Goal: Transaction & Acquisition: Purchase product/service

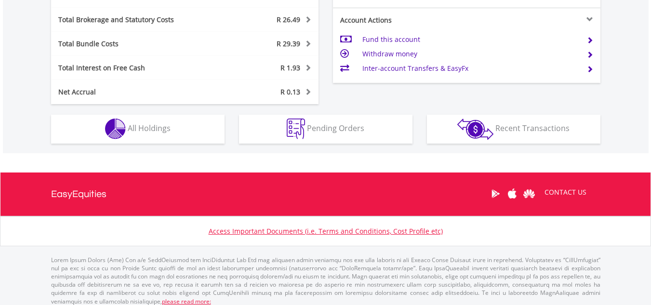
scroll to position [549, 0]
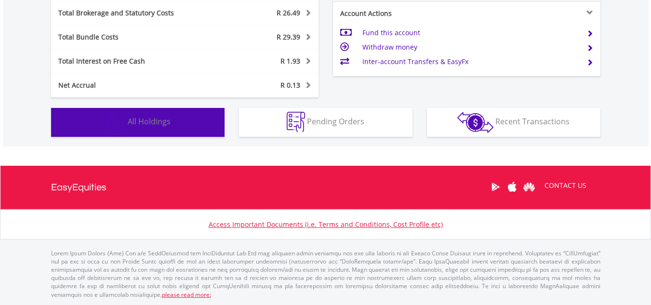
click at [154, 120] on span "All Holdings" at bounding box center [149, 121] width 43 height 11
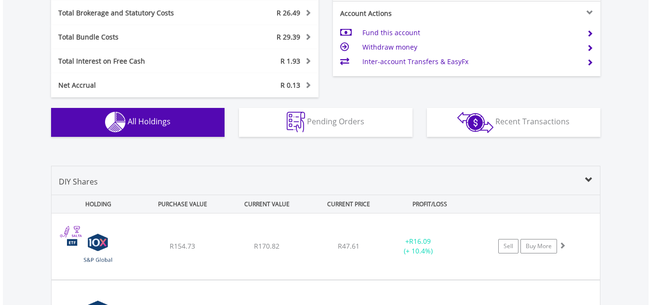
scroll to position [714, 0]
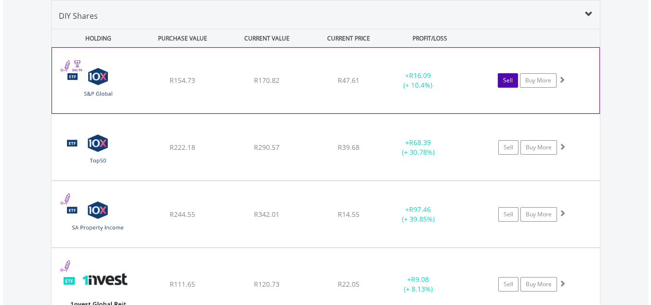
click at [509, 79] on link "Sell" at bounding box center [507, 80] width 20 height 14
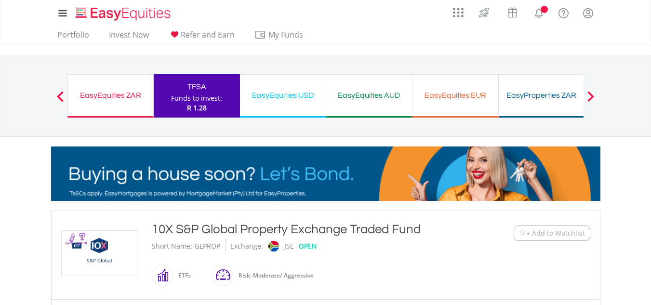
type input "******"
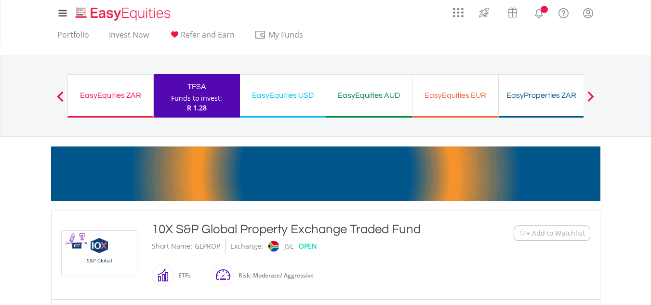
type input "******"
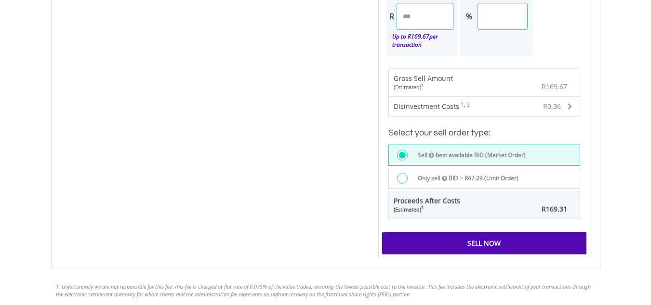
scroll to position [643, 0]
click at [508, 237] on div "Sell Now" at bounding box center [484, 243] width 204 height 22
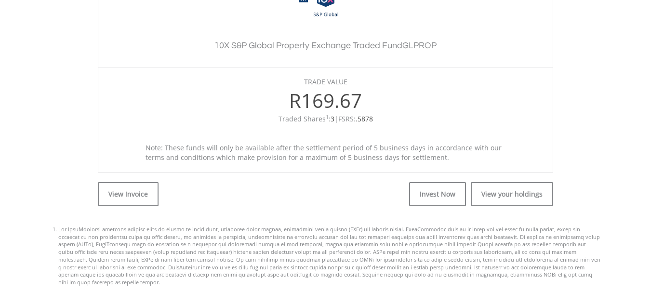
scroll to position [309, 0]
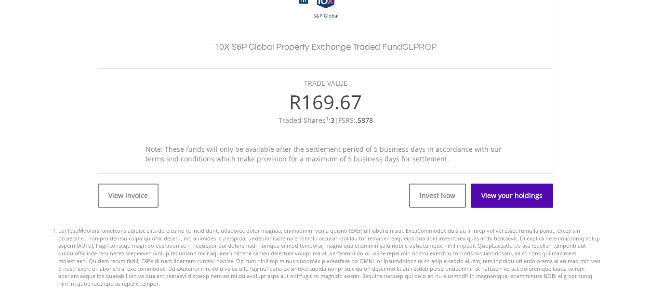
click at [531, 192] on link "View your holdings" at bounding box center [512, 195] width 82 height 24
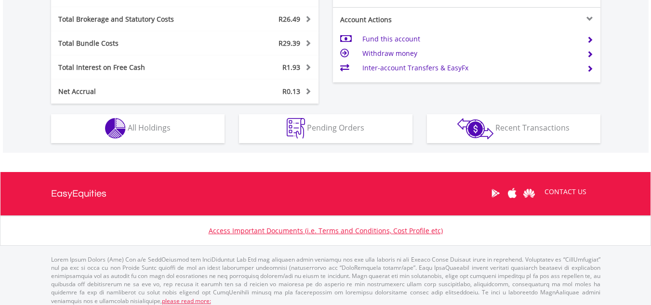
scroll to position [92, 183]
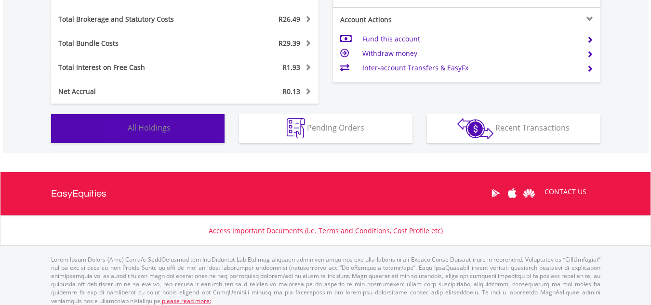
click at [147, 131] on span "All Holdings" at bounding box center [149, 127] width 43 height 11
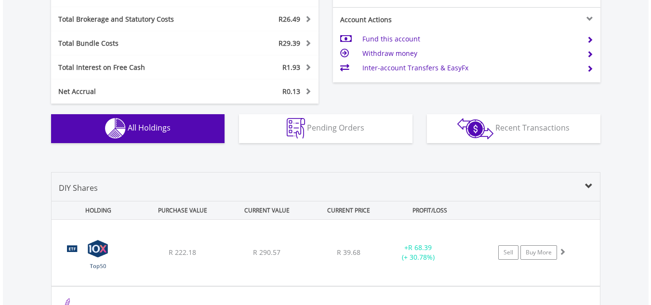
scroll to position [714, 0]
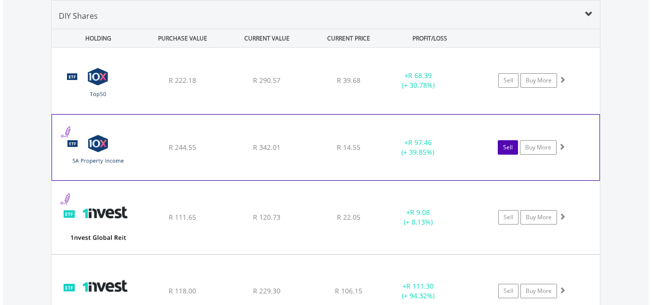
click at [508, 149] on link "Sell" at bounding box center [507, 147] width 20 height 14
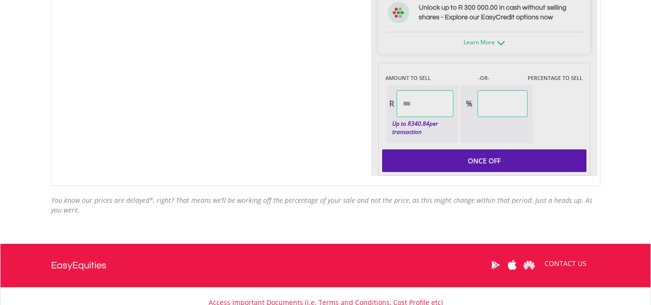
type input "******"
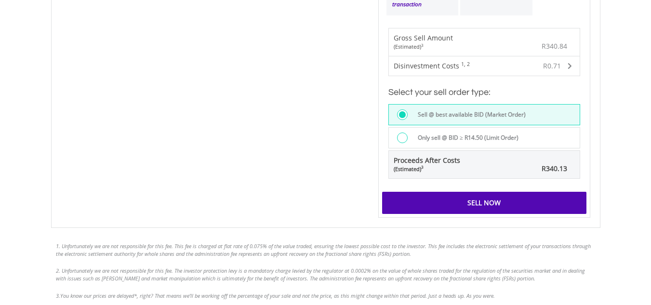
scroll to position [721, 0]
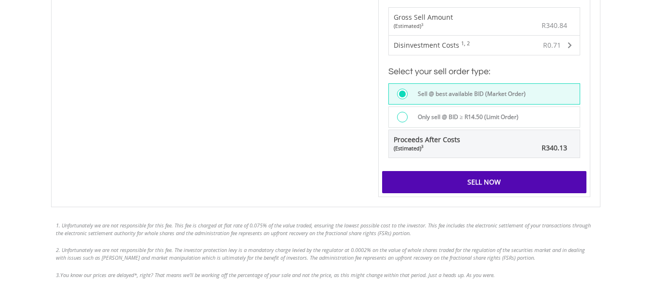
click at [499, 185] on div "Sell Now" at bounding box center [484, 182] width 204 height 22
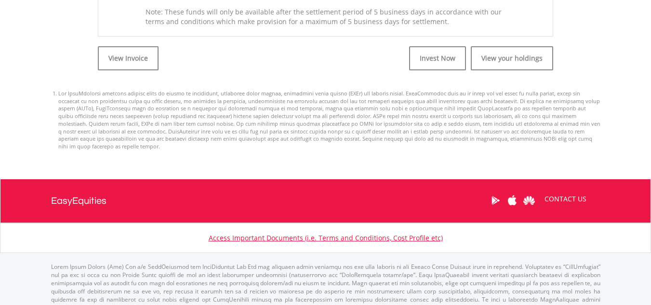
scroll to position [448, 0]
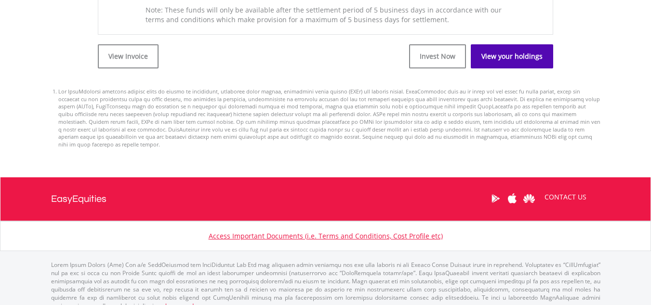
click at [511, 59] on link "View your holdings" at bounding box center [512, 56] width 82 height 24
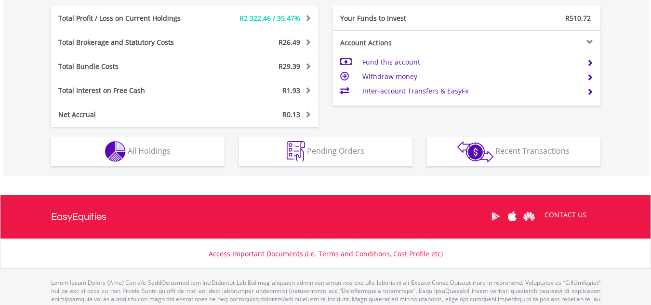
scroll to position [549, 0]
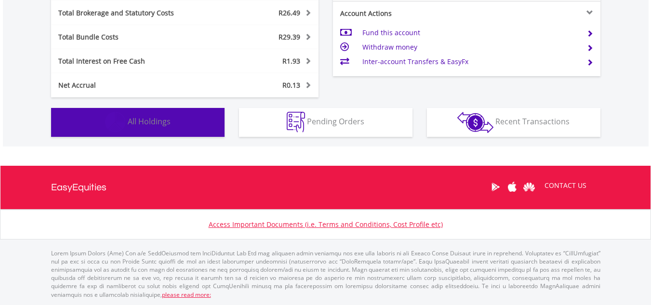
click at [160, 122] on span "All Holdings" at bounding box center [149, 121] width 43 height 11
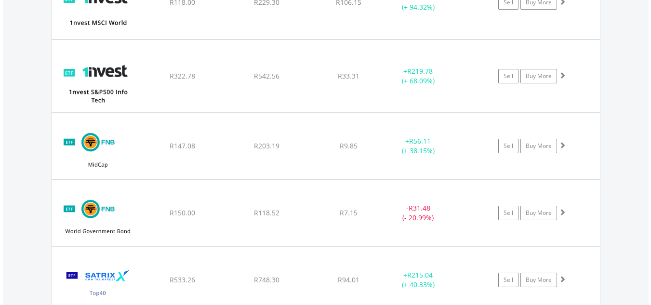
scroll to position [936, 0]
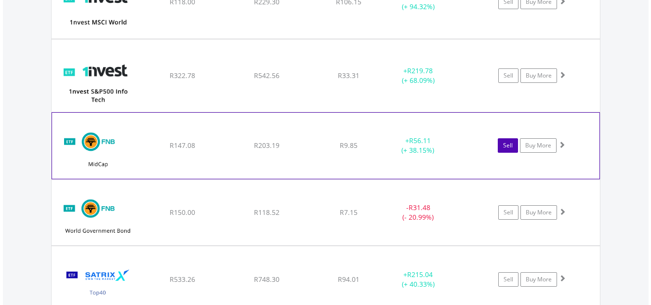
click at [508, 145] on link "Sell" at bounding box center [507, 145] width 20 height 14
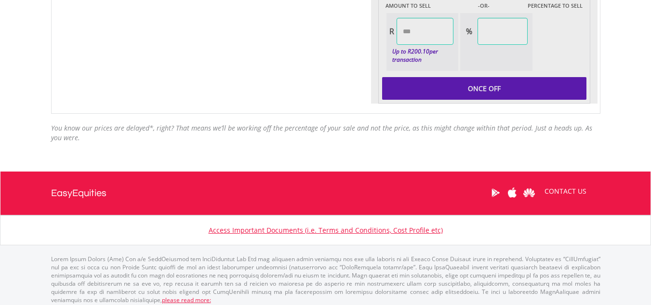
scroll to position [633, 0]
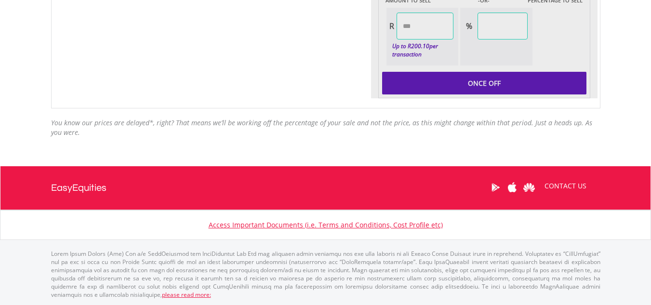
type input "******"
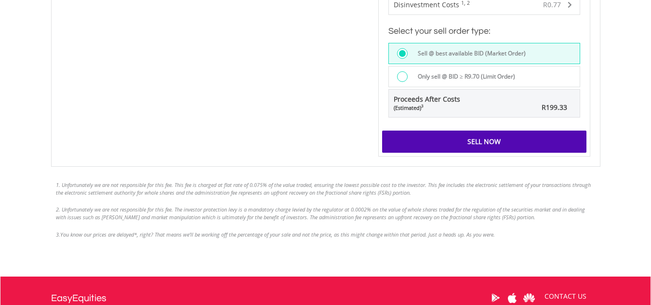
scroll to position [745, 0]
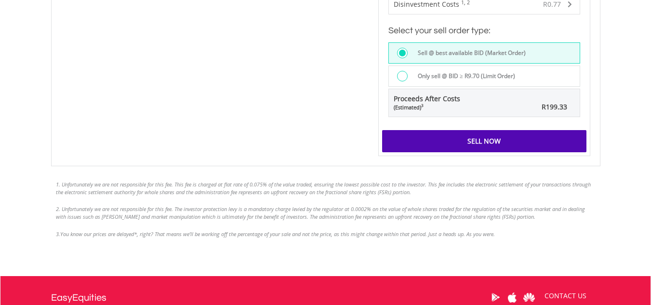
click at [490, 144] on div "Sell Now" at bounding box center [484, 141] width 204 height 22
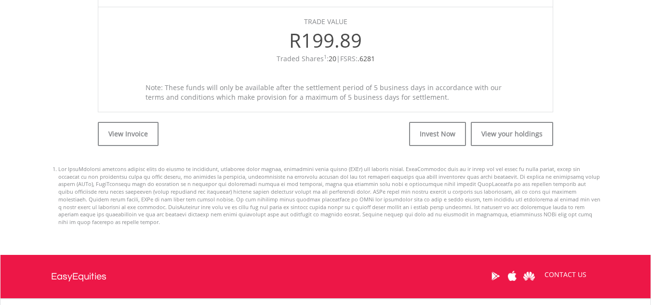
scroll to position [371, 0]
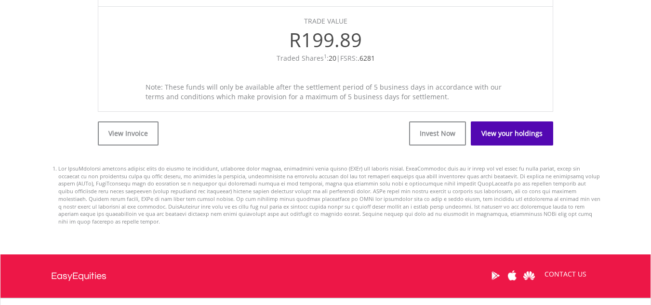
drag, startPoint x: 0, startPoint y: 0, endPoint x: 490, endPoint y: 144, distance: 510.8
click at [490, 144] on link "View your holdings" at bounding box center [512, 133] width 82 height 24
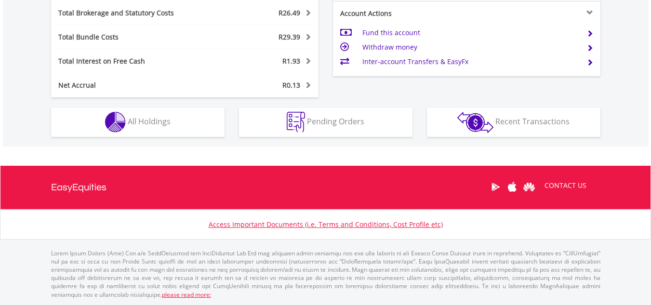
scroll to position [92, 183]
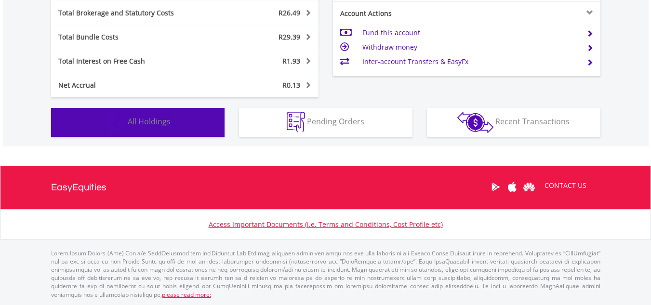
click at [160, 118] on span "All Holdings" at bounding box center [149, 121] width 43 height 11
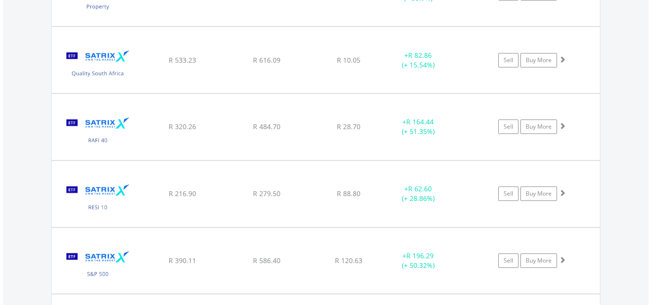
scroll to position [1698, 0]
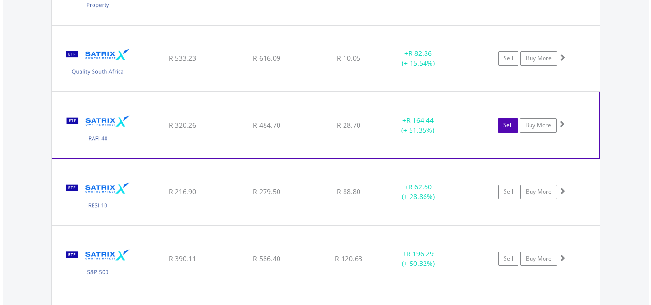
click at [507, 126] on link "Sell" at bounding box center [507, 125] width 20 height 14
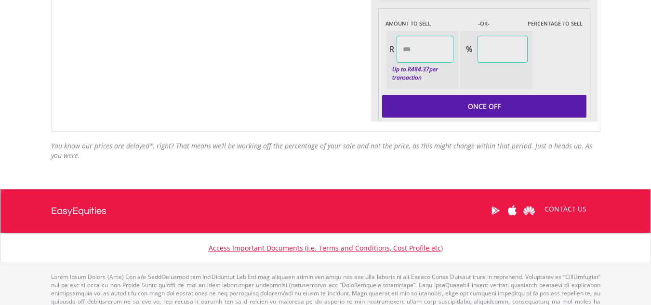
type input "******"
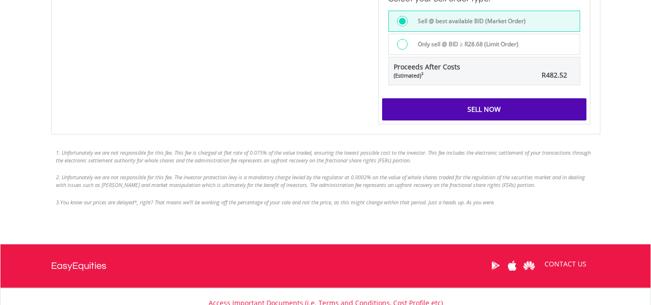
scroll to position [786, 0]
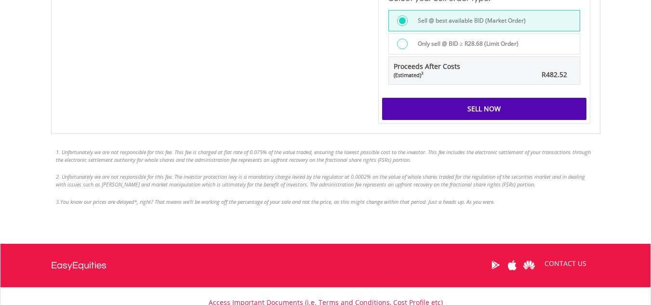
click at [501, 104] on div "Sell Now" at bounding box center [484, 109] width 204 height 22
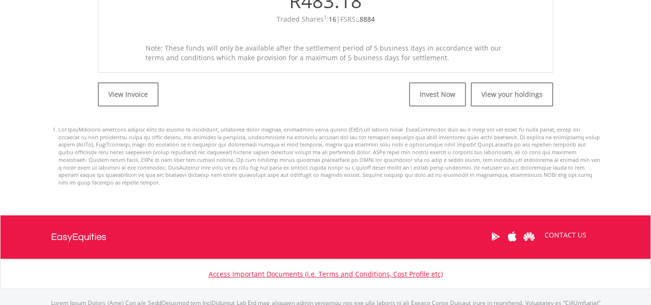
scroll to position [410, 0]
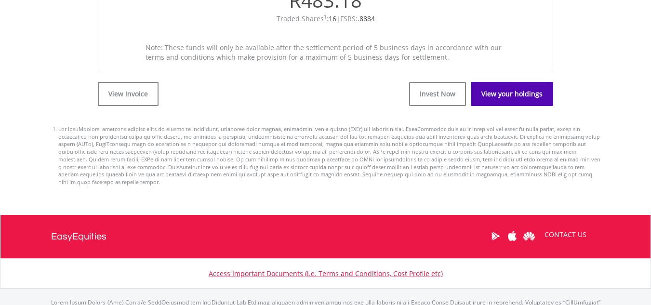
click at [501, 104] on link "View your holdings" at bounding box center [512, 94] width 82 height 24
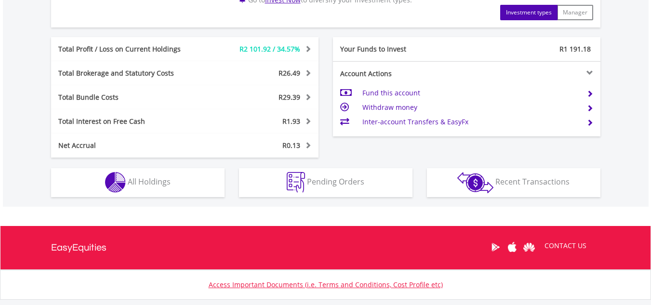
scroll to position [490, 0]
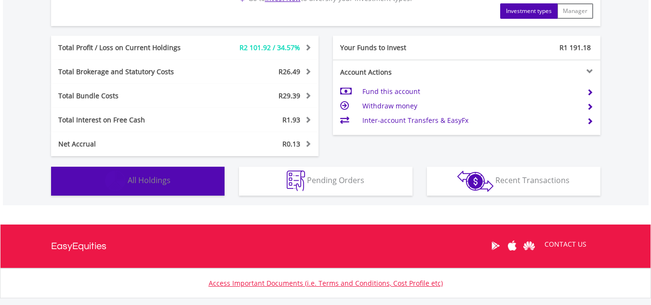
click at [180, 185] on button "Holdings All Holdings" at bounding box center [137, 181] width 173 height 29
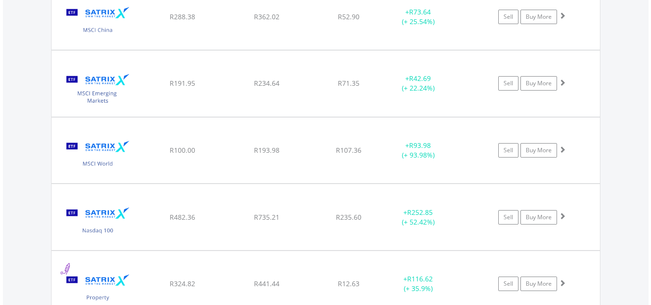
scroll to position [1406, 0]
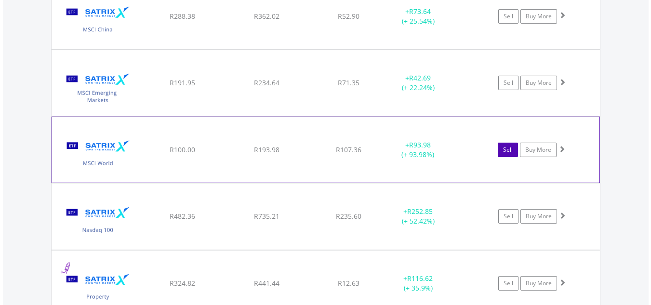
click at [508, 150] on link "Sell" at bounding box center [507, 150] width 20 height 14
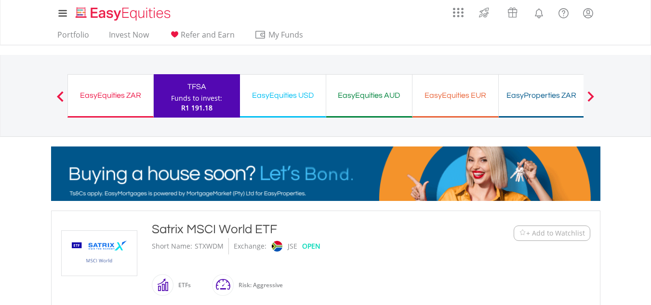
type input "******"
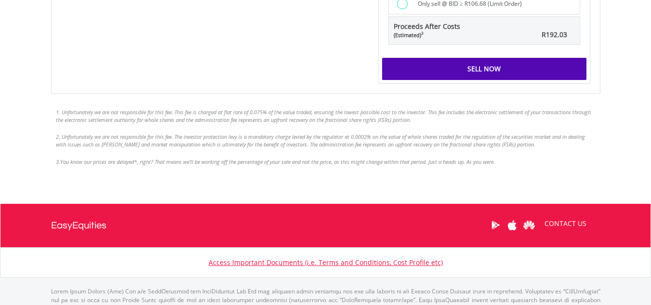
scroll to position [827, 0]
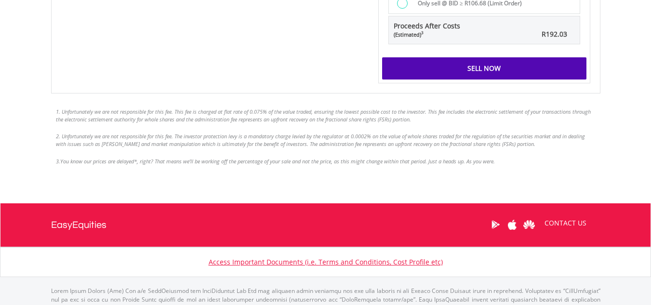
click at [503, 65] on div "Sell Now" at bounding box center [484, 68] width 204 height 22
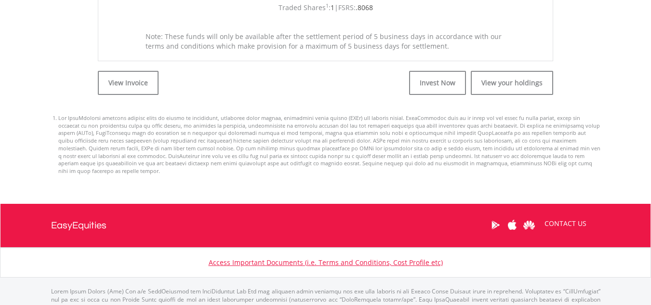
scroll to position [422, 0]
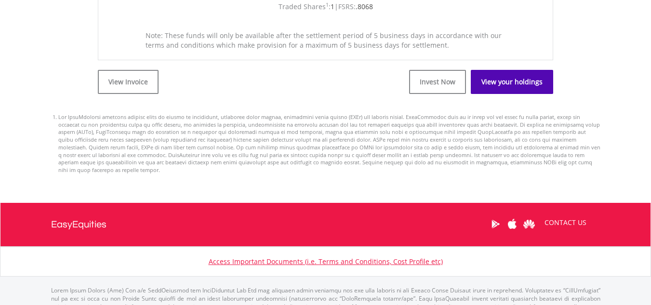
click at [513, 84] on link "View your holdings" at bounding box center [512, 82] width 82 height 24
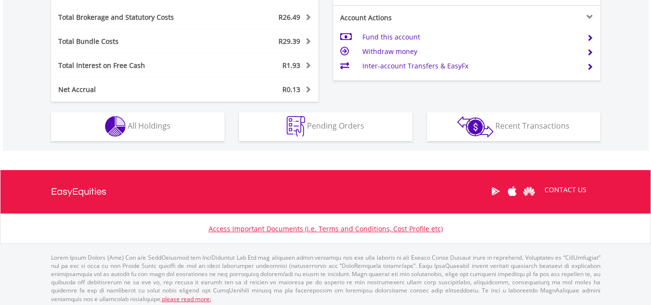
scroll to position [549, 0]
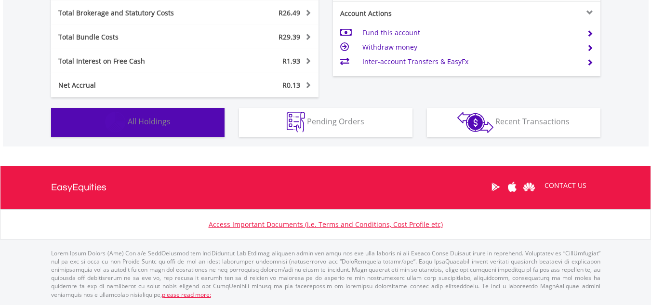
click at [194, 120] on button "Holdings All Holdings" at bounding box center [137, 122] width 173 height 29
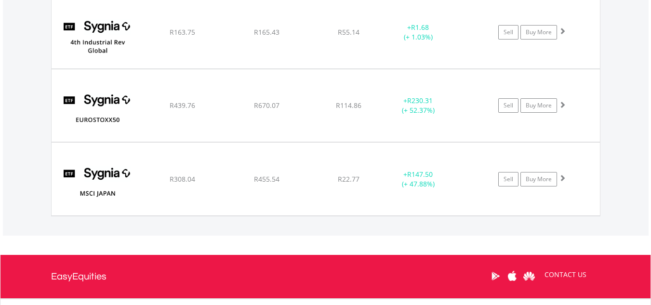
scroll to position [2084, 0]
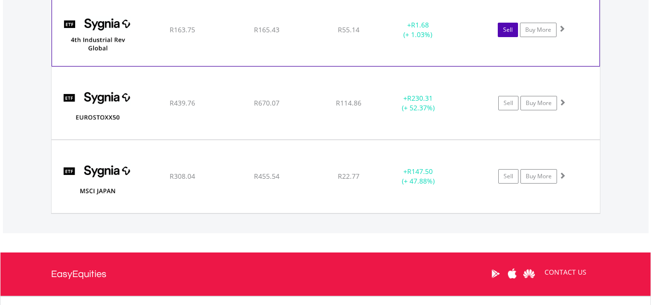
click at [510, 31] on link "Sell" at bounding box center [507, 30] width 20 height 14
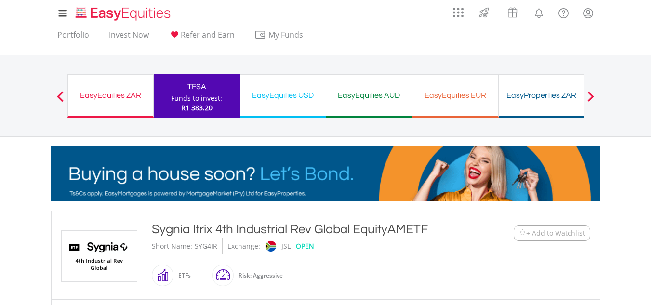
type input "******"
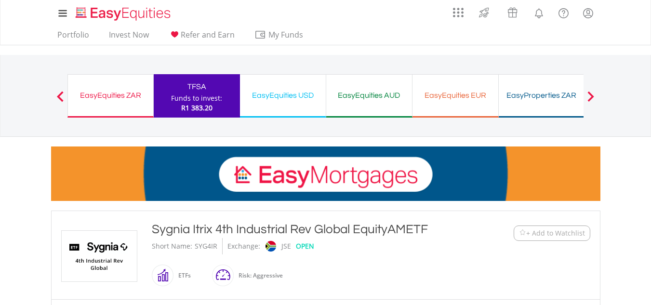
type input "******"
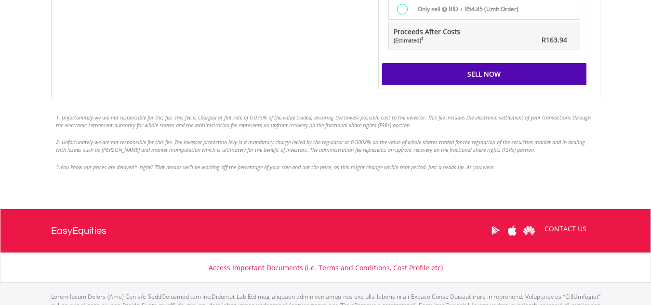
scroll to position [812, 0]
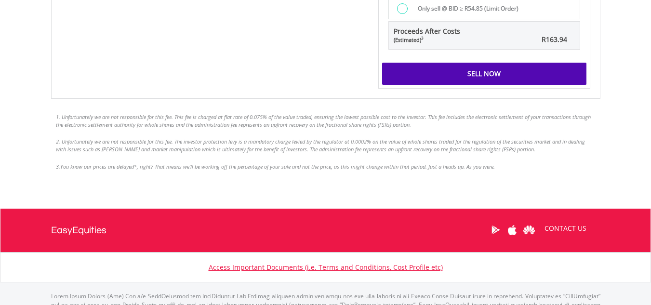
click at [498, 76] on div "Sell Now" at bounding box center [484, 74] width 204 height 22
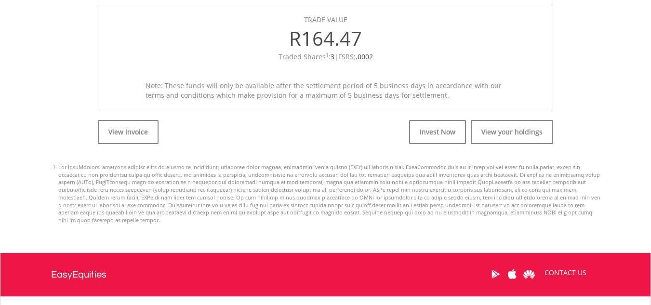
scroll to position [379, 0]
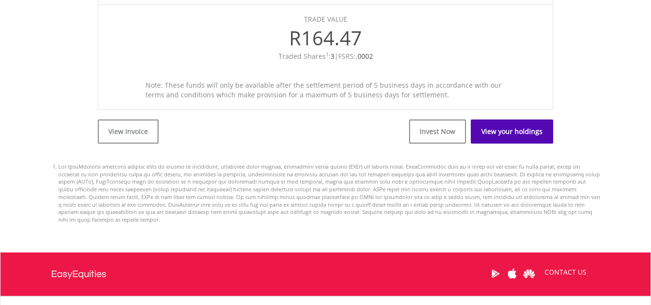
click at [509, 139] on link "View your holdings" at bounding box center [512, 131] width 82 height 24
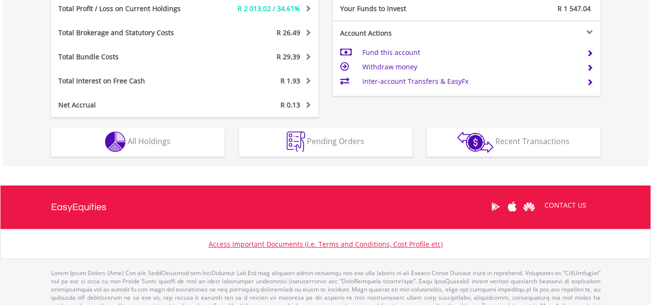
scroll to position [549, 0]
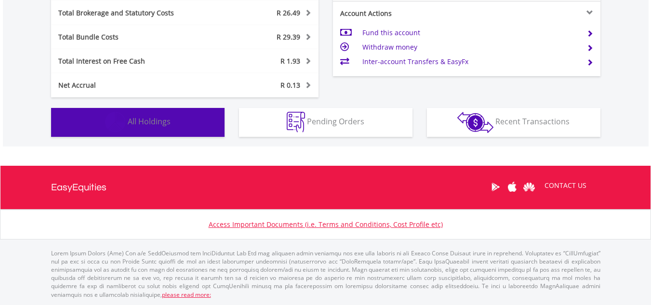
click at [182, 117] on button "Holdings All Holdings" at bounding box center [137, 122] width 173 height 29
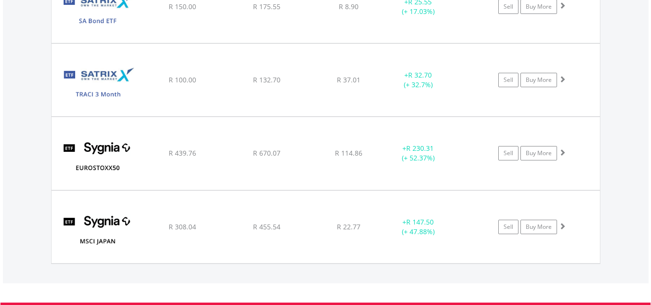
scroll to position [1961, 0]
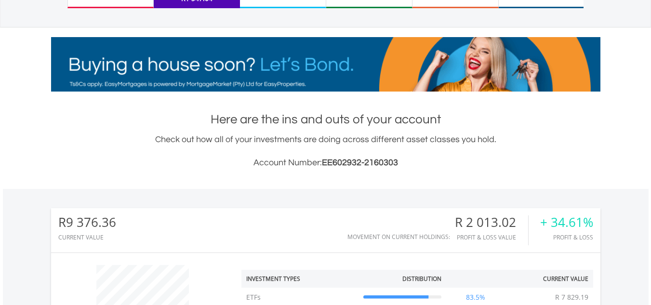
scroll to position [0, 0]
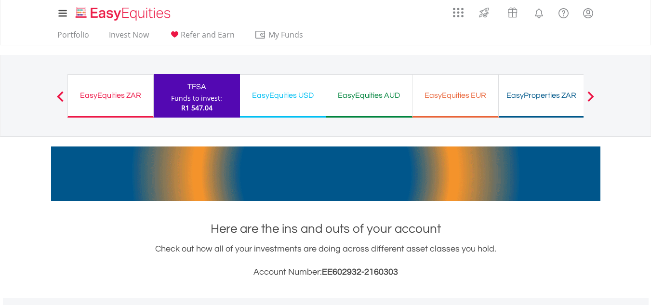
click at [108, 93] on div "EasyEquities ZAR" at bounding box center [111, 95] width 74 height 13
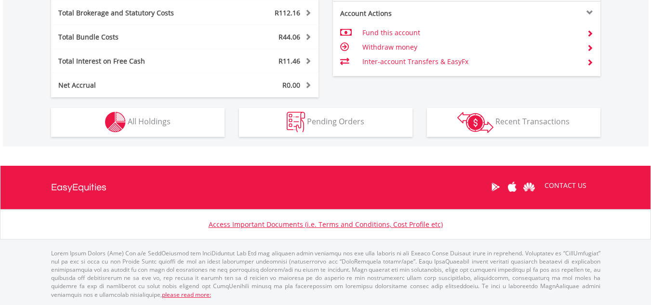
scroll to position [92, 183]
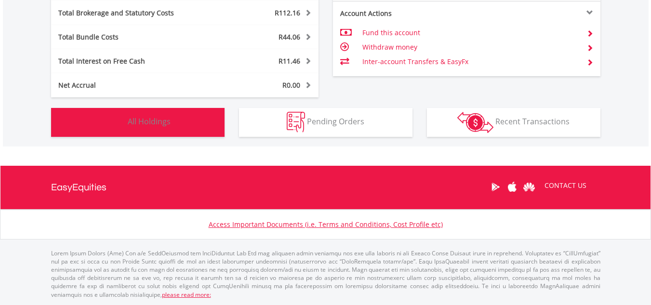
click at [147, 118] on span "All Holdings" at bounding box center [149, 121] width 43 height 11
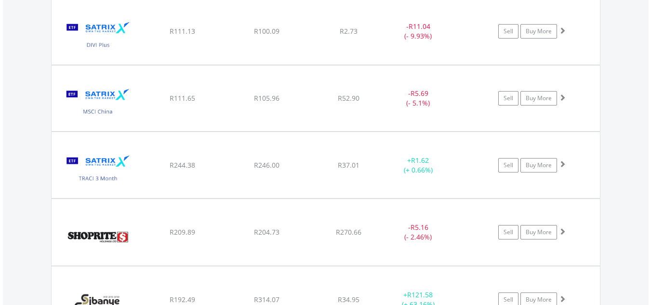
scroll to position [2675, 0]
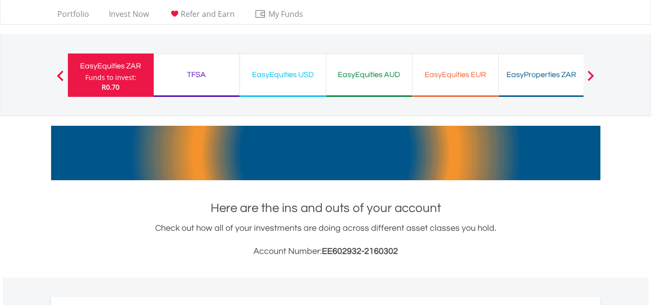
scroll to position [20, 0]
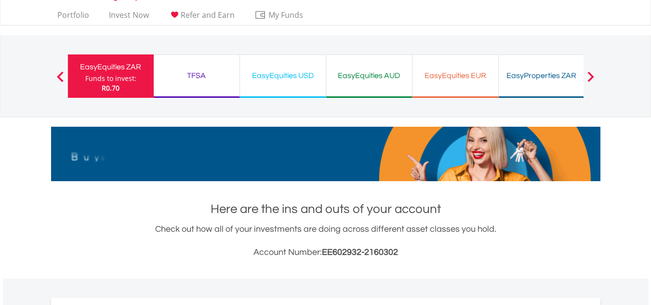
click at [221, 65] on div "TFSA Funds to invest: R0.70" at bounding box center [197, 75] width 86 height 43
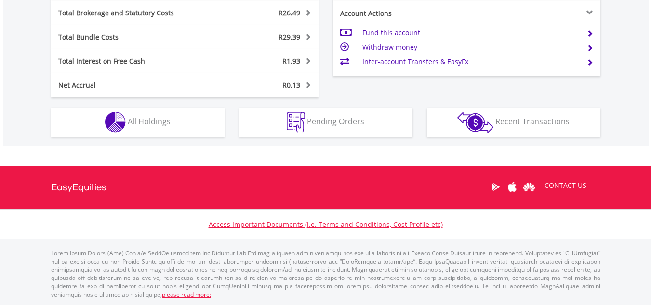
scroll to position [92, 183]
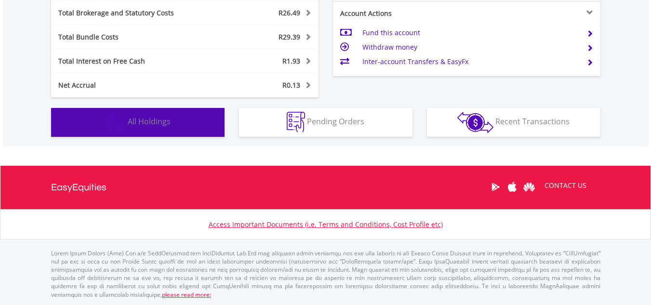
click at [165, 131] on button "Holdings All Holdings" at bounding box center [137, 122] width 173 height 29
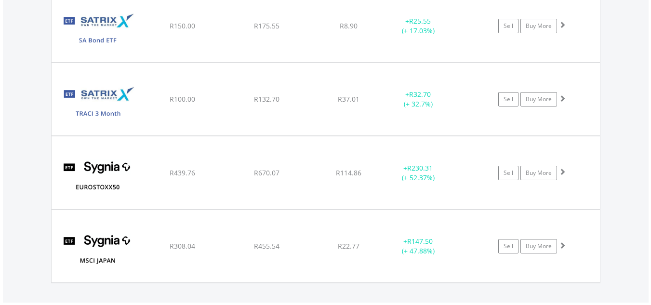
scroll to position [1942, 0]
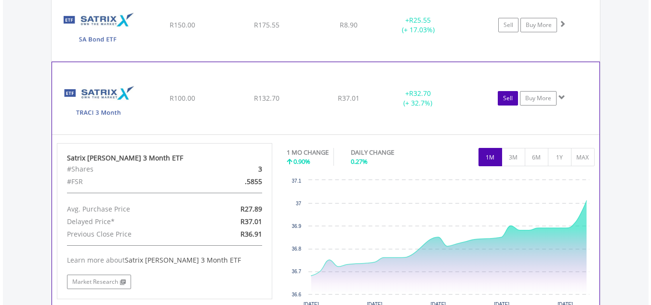
click at [508, 102] on link "Sell" at bounding box center [507, 98] width 20 height 14
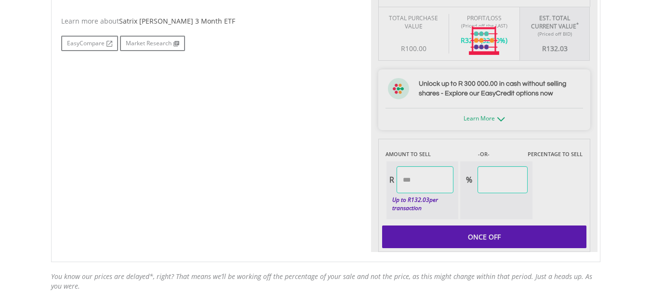
type input "******"
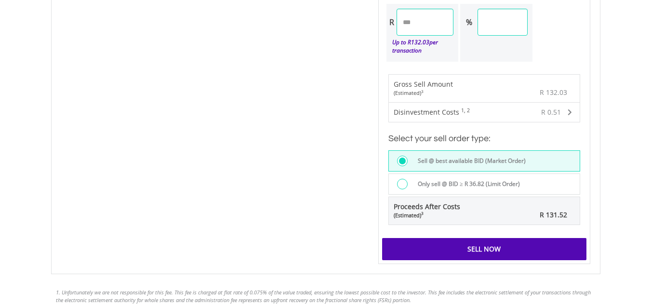
scroll to position [637, 0]
click at [494, 243] on div "Sell Now" at bounding box center [484, 248] width 204 height 22
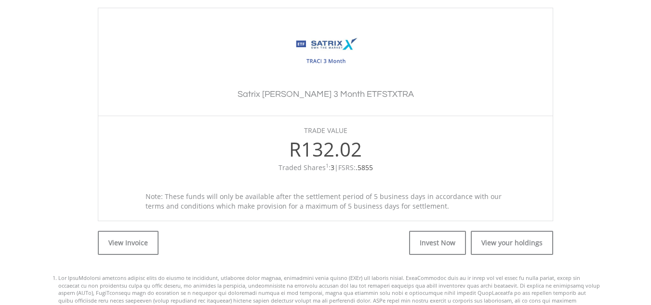
scroll to position [268, 0]
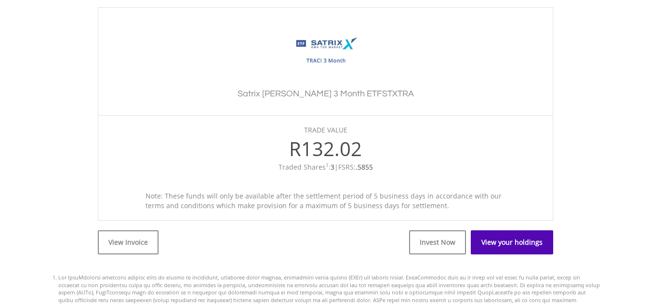
click at [494, 243] on link "View your holdings" at bounding box center [512, 242] width 82 height 24
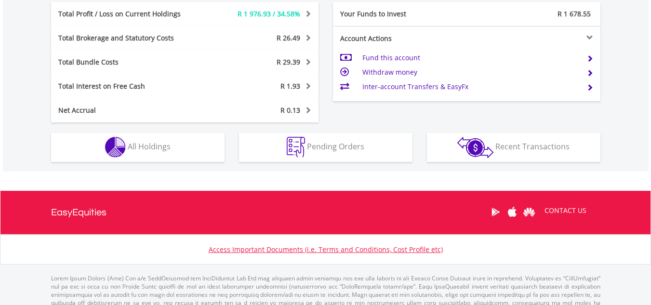
scroll to position [528, 0]
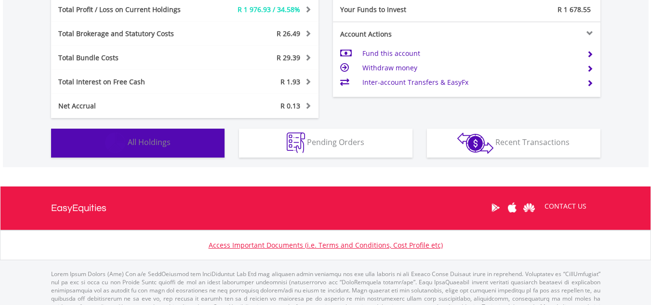
click at [160, 148] on button "Holdings All Holdings" at bounding box center [137, 143] width 173 height 29
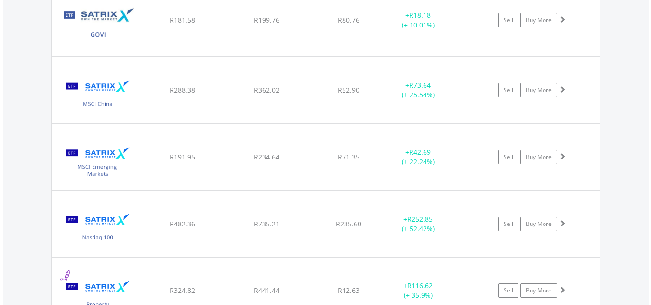
scroll to position [1333, 0]
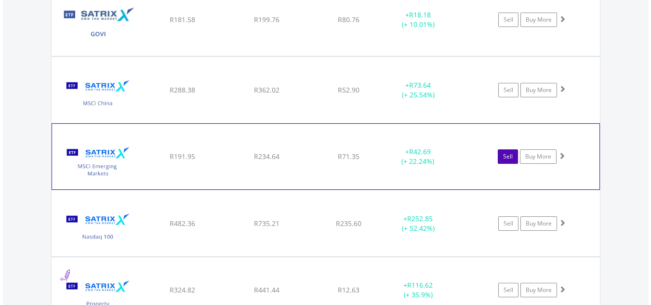
click at [504, 156] on link "Sell" at bounding box center [507, 156] width 20 height 14
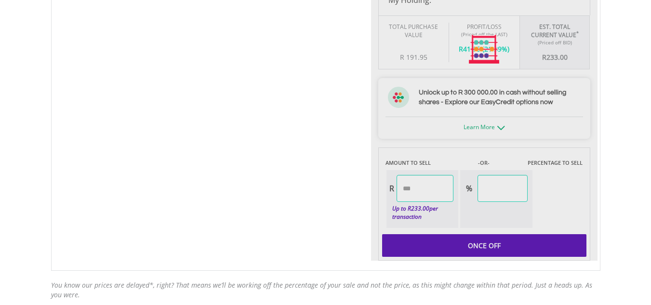
type input "******"
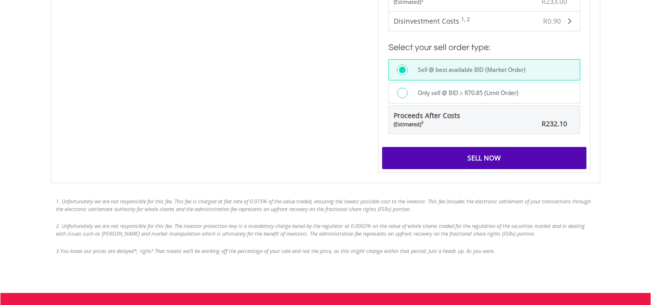
scroll to position [738, 0]
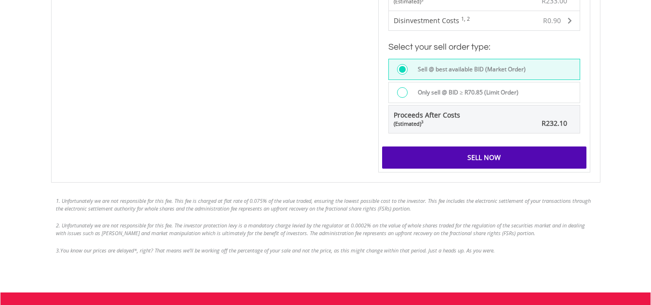
click at [490, 163] on div "Sell Now" at bounding box center [484, 157] width 204 height 22
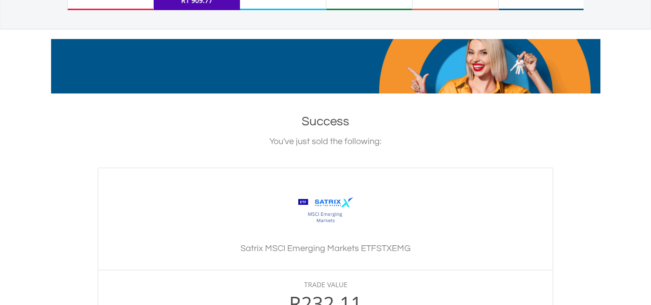
scroll to position [108, 0]
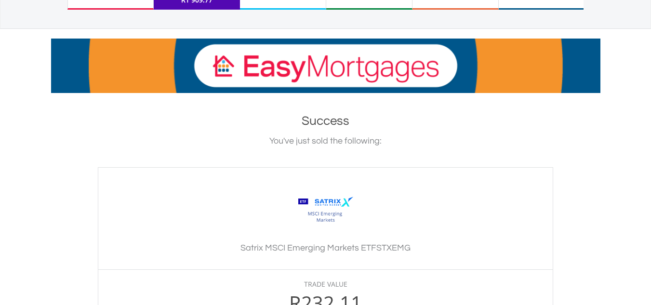
click at [170, 193] on div "Satrix MSCI Emerging Markets ETF" at bounding box center [325, 209] width 435 height 45
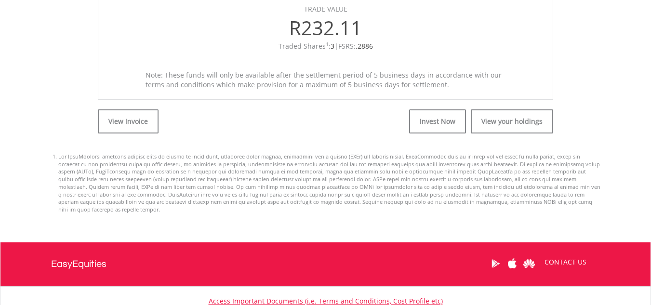
scroll to position [383, 0]
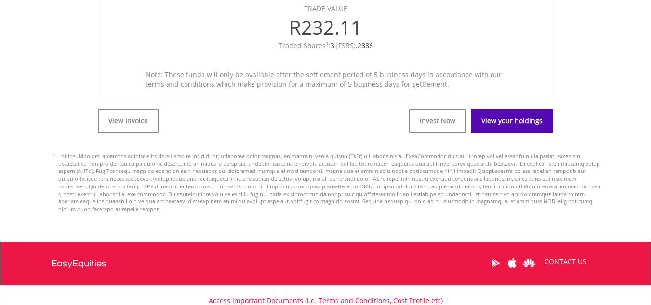
click at [511, 124] on link "View your holdings" at bounding box center [512, 121] width 82 height 24
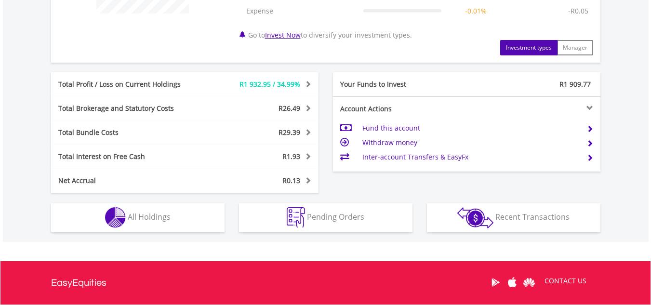
scroll to position [549, 0]
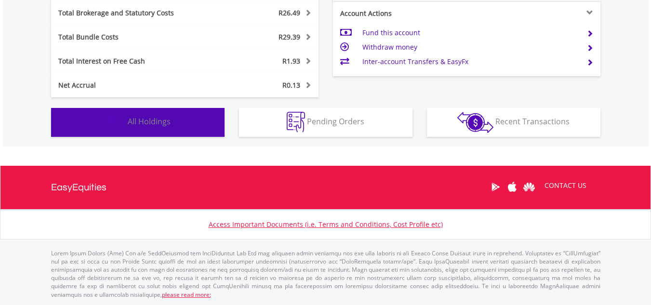
click at [172, 122] on button "Holdings All Holdings" at bounding box center [137, 122] width 173 height 29
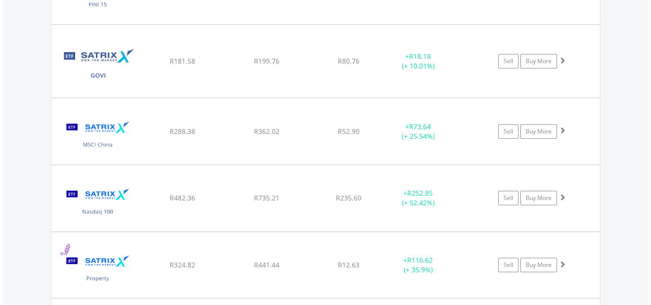
scroll to position [1292, 0]
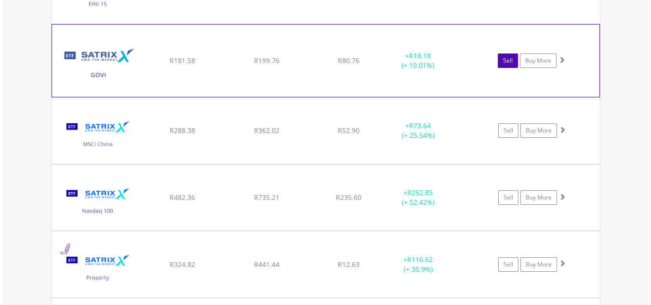
click at [513, 65] on link "Sell" at bounding box center [507, 60] width 20 height 14
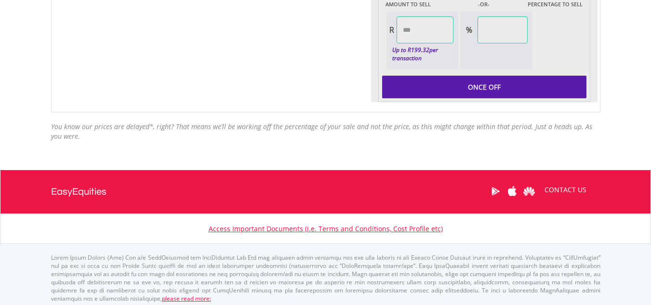
scroll to position [631, 0]
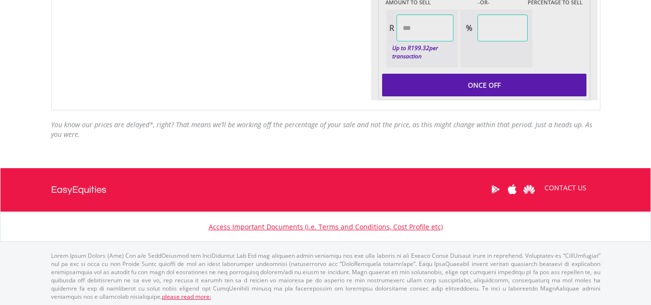
type input "******"
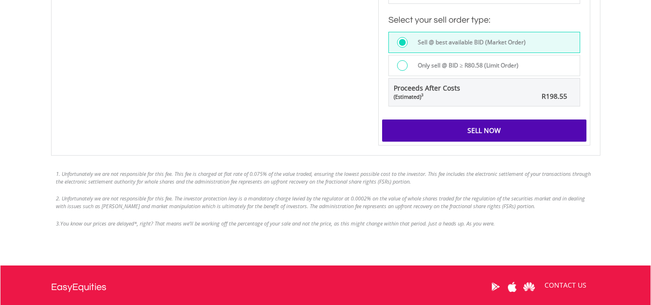
scroll to position [756, 0]
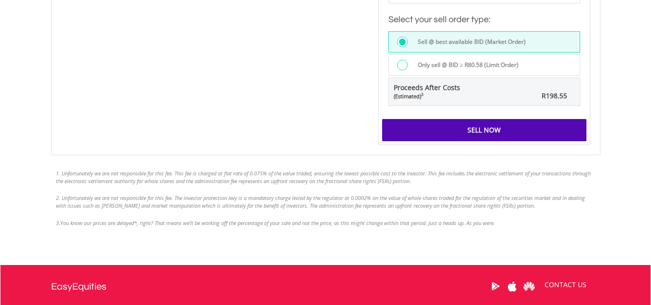
click at [484, 126] on div "Sell Now" at bounding box center [484, 130] width 204 height 22
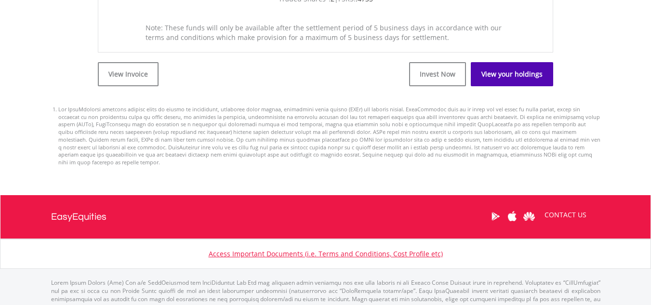
scroll to position [436, 0]
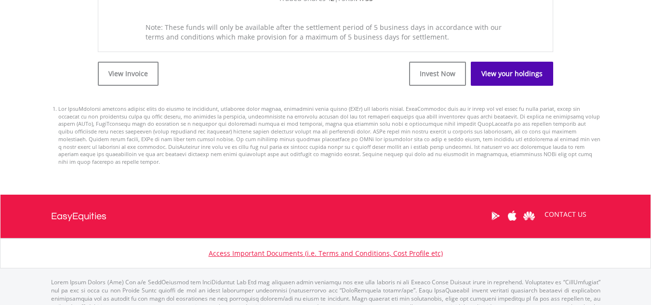
click at [533, 74] on link "View your holdings" at bounding box center [512, 74] width 82 height 24
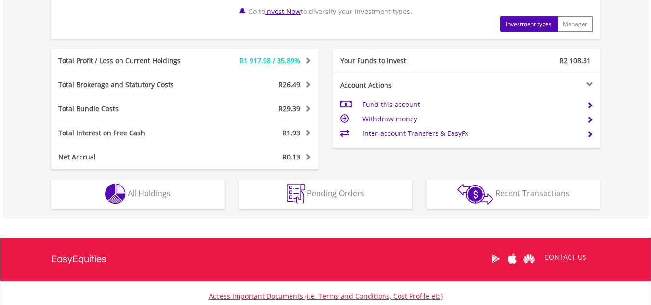
scroll to position [549, 0]
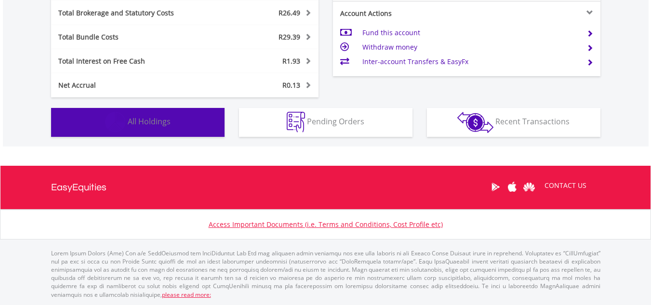
click at [180, 126] on button "Holdings All Holdings" at bounding box center [137, 122] width 173 height 29
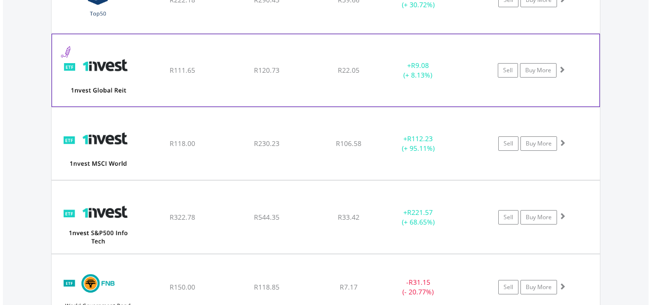
scroll to position [811, 0]
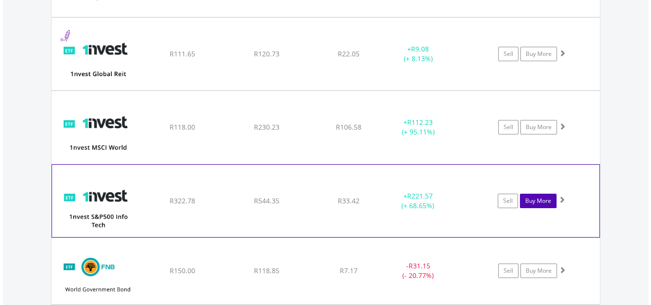
click at [530, 199] on link "Buy More" at bounding box center [538, 201] width 37 height 14
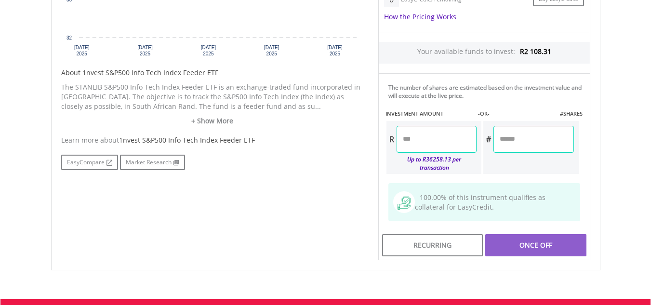
scroll to position [548, 0]
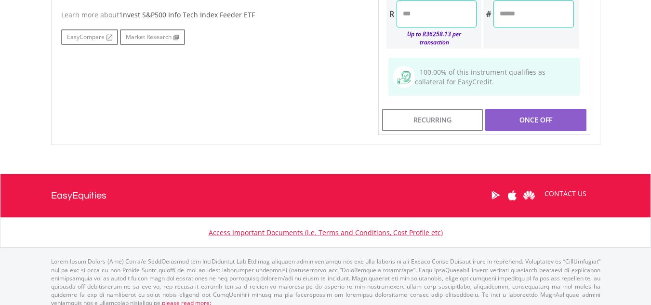
click at [443, 13] on input "number" at bounding box center [436, 13] width 80 height 27
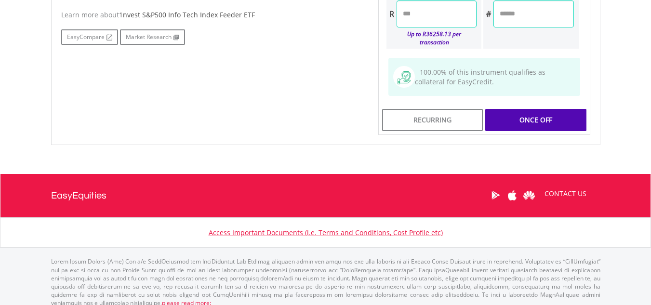
type input "***"
type input "******"
type input "*****"
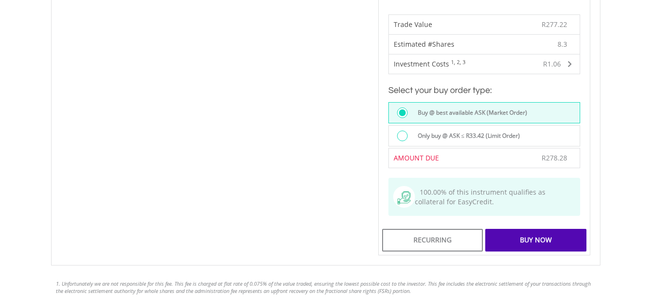
scroll to position [602, 0]
click at [533, 231] on div "Buy Now" at bounding box center [535, 239] width 101 height 22
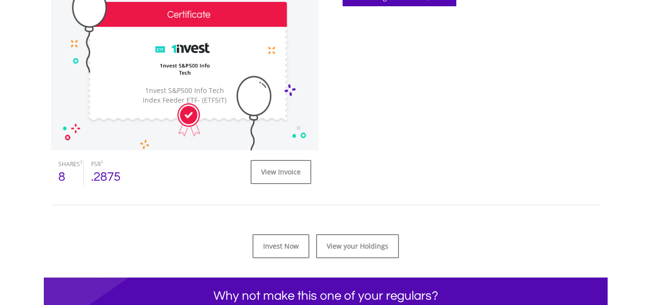
scroll to position [318, 0]
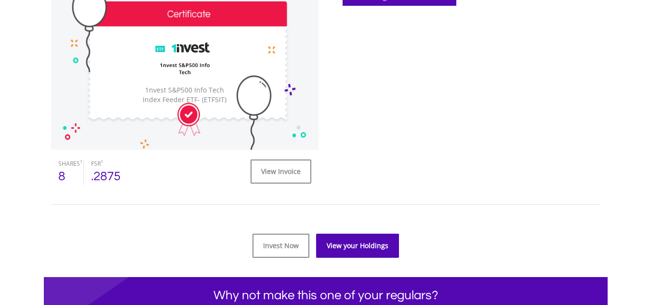
click at [351, 247] on link "View your Holdings" at bounding box center [357, 246] width 83 height 24
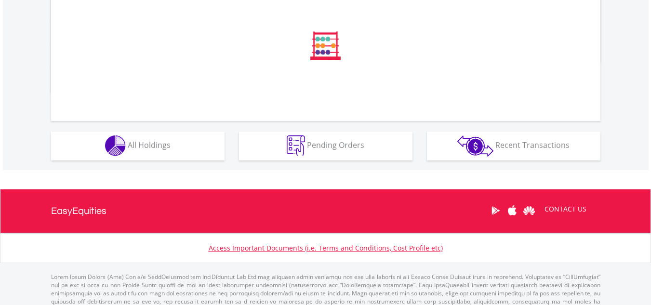
scroll to position [379, 0]
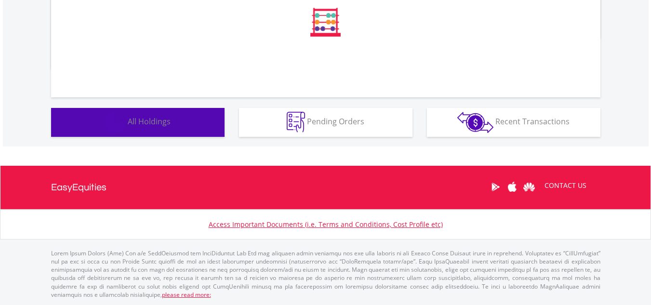
click at [161, 115] on button "Holdings All Holdings" at bounding box center [137, 122] width 173 height 29
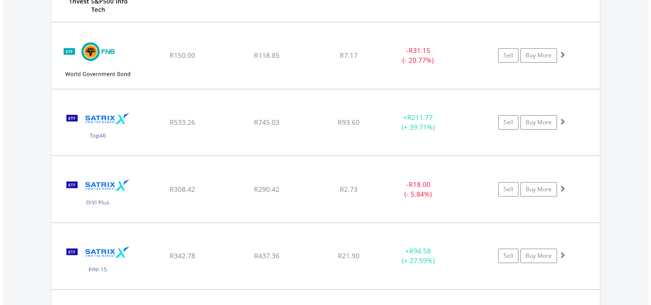
scroll to position [1027, 0]
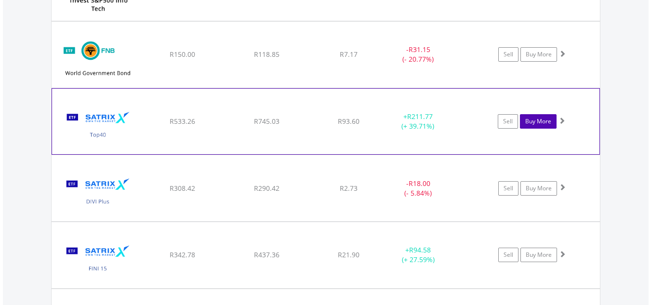
click at [550, 123] on link "Buy More" at bounding box center [538, 121] width 37 height 14
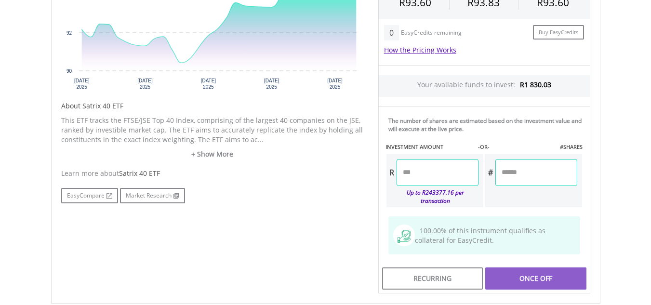
scroll to position [400, 0]
click at [414, 178] on input "number" at bounding box center [437, 171] width 82 height 27
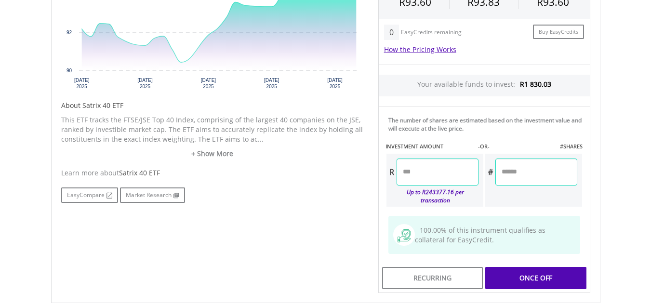
type input "**"
type input "*****"
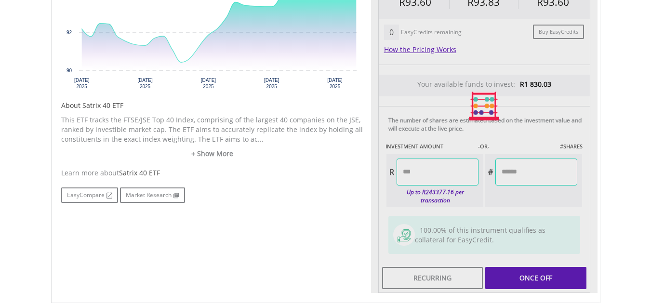
click at [515, 200] on div "Last Updated Price: 15-min. Delay* Price Update Cost: 2 Credits Request A Price…" at bounding box center [484, 106] width 226 height 374
type input "******"
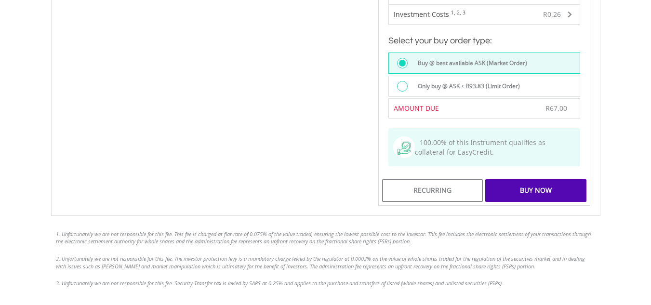
scroll to position [661, 0]
click at [538, 180] on div "Buy Now" at bounding box center [535, 190] width 101 height 22
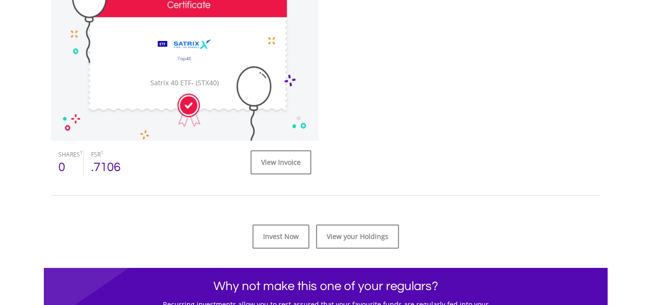
scroll to position [327, 0]
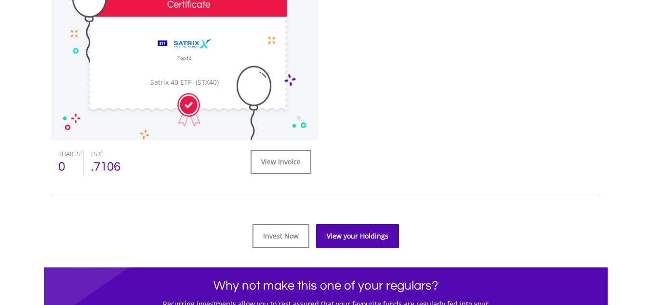
click at [377, 234] on link "View your Holdings" at bounding box center [357, 236] width 83 height 24
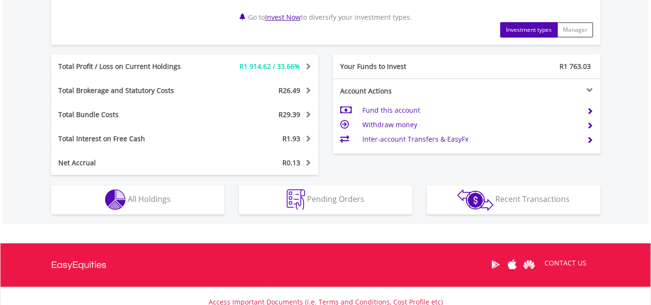
scroll to position [471, 0]
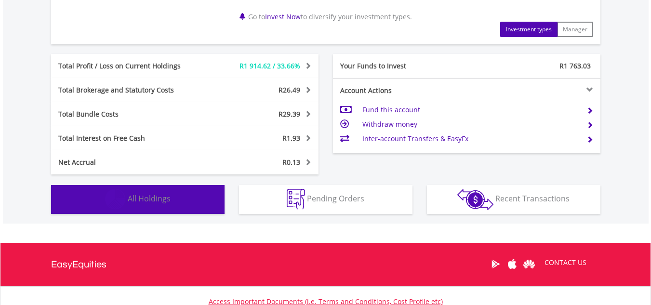
click at [172, 201] on button "Holdings All Holdings" at bounding box center [137, 199] width 173 height 29
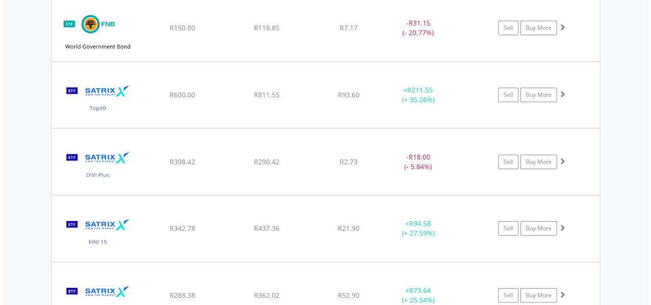
scroll to position [1058, 0]
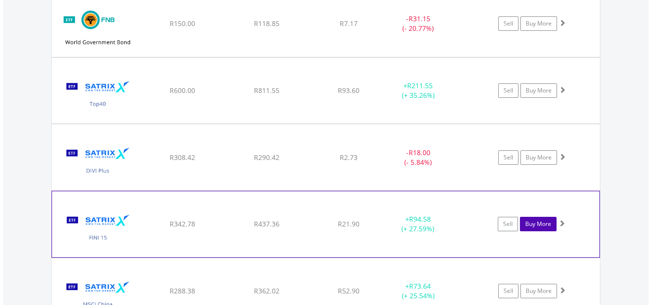
click at [532, 222] on link "Buy More" at bounding box center [538, 224] width 37 height 14
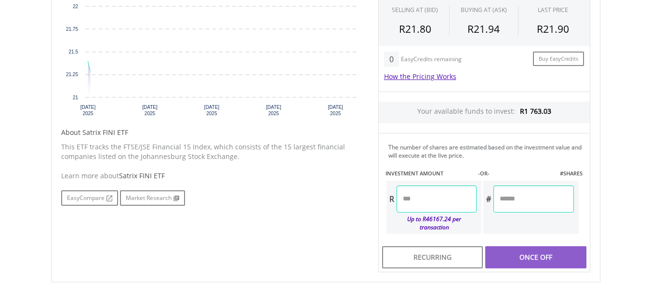
scroll to position [510, 0]
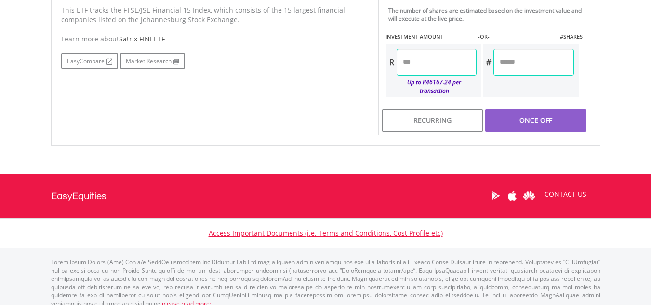
click at [440, 66] on input "number" at bounding box center [436, 62] width 80 height 27
type input "***"
type input "******"
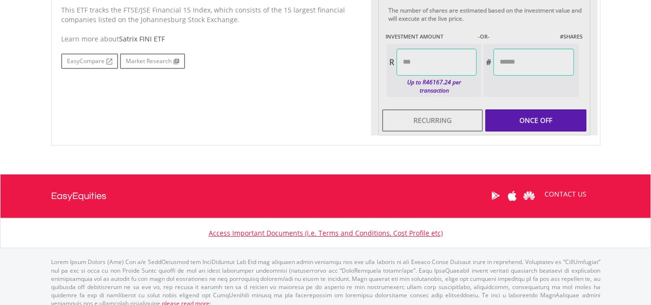
type input "*******"
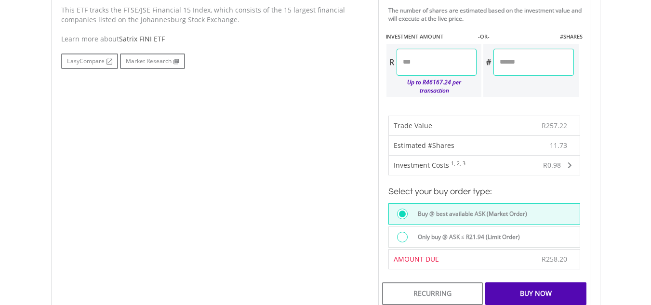
click at [532, 288] on div "Buy Now" at bounding box center [535, 293] width 101 height 22
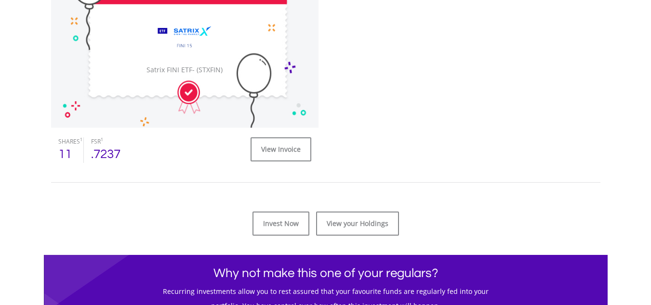
scroll to position [344, 0]
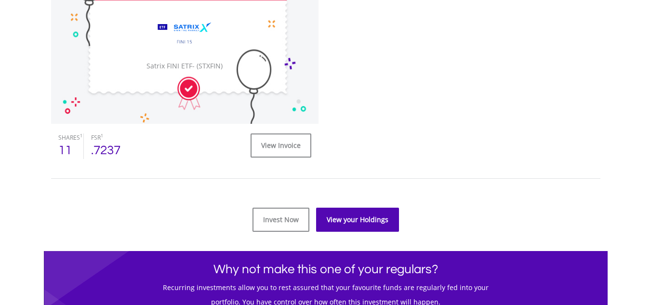
click at [368, 221] on link "View your Holdings" at bounding box center [357, 220] width 83 height 24
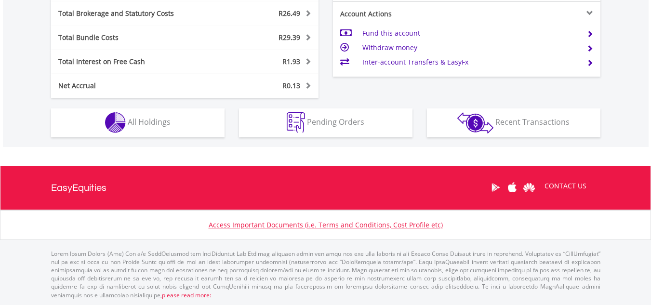
scroll to position [549, 0]
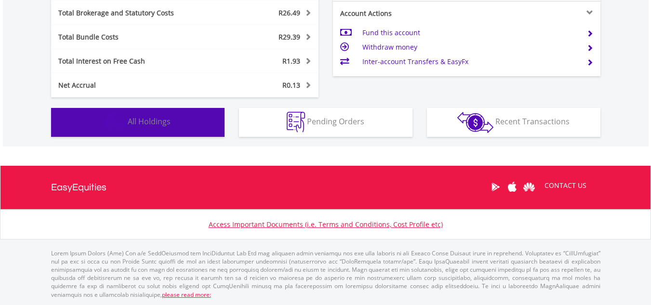
click at [150, 133] on button "Holdings All Holdings" at bounding box center [137, 122] width 173 height 29
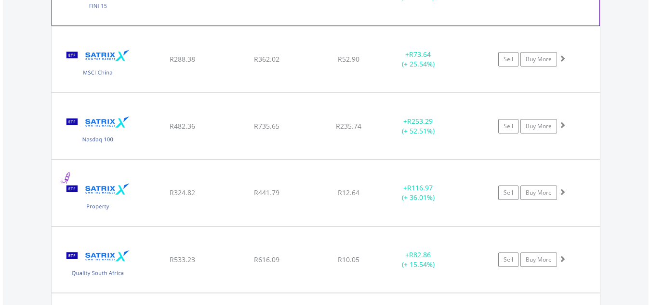
scroll to position [1290, 0]
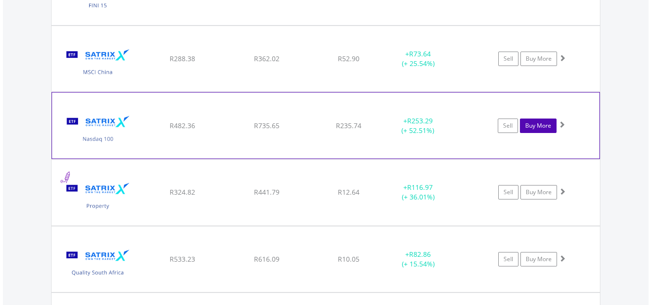
click at [531, 124] on link "Buy More" at bounding box center [538, 125] width 37 height 14
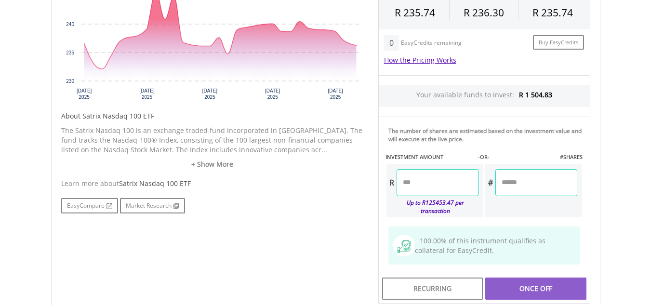
scroll to position [390, 0]
click at [436, 179] on input "number" at bounding box center [437, 182] width 82 height 27
click at [636, 254] on body "My Investments Invest Now New Listings Sell My Recurring Investments Pending Or…" at bounding box center [325, 49] width 651 height 879
click at [459, 177] on input "number" at bounding box center [437, 182] width 82 height 27
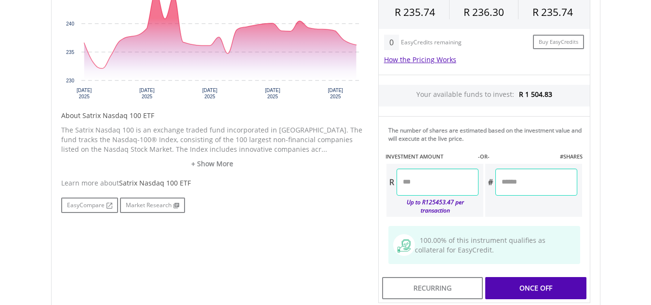
type input "***"
type input "******"
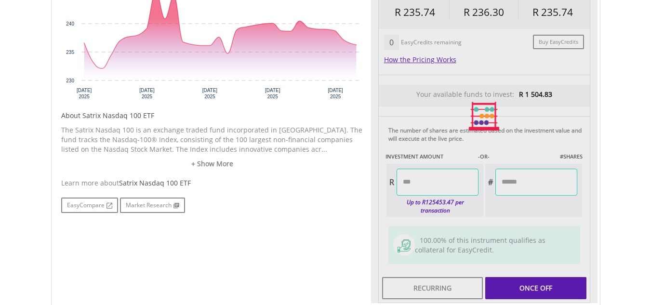
click at [500, 203] on div "Last Updated Price: 15-min. Delay* Price Update Cost: 2 Credits Request A Price…" at bounding box center [484, 116] width 226 height 374
type input "******"
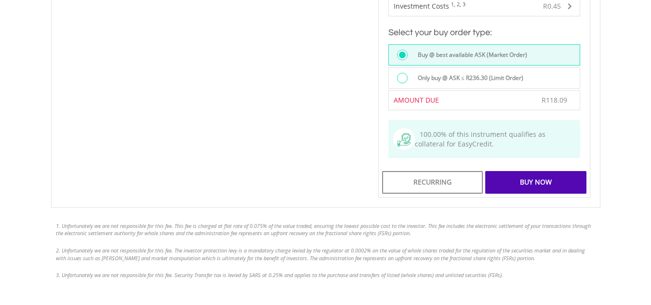
scroll to position [669, 0]
click at [546, 170] on div "Buy Now" at bounding box center [535, 181] width 101 height 22
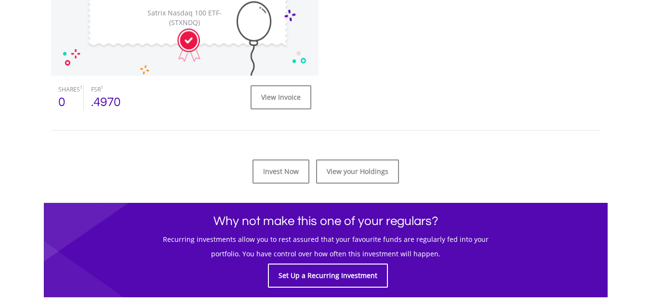
scroll to position [393, 0]
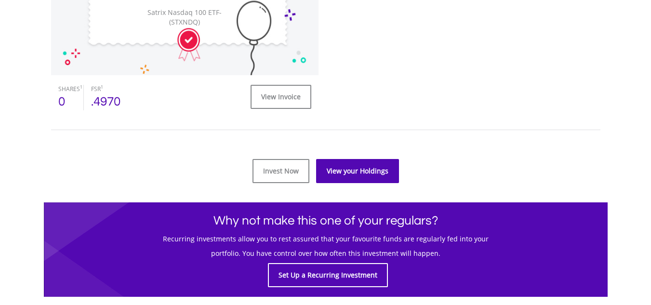
click at [365, 170] on link "View your Holdings" at bounding box center [357, 171] width 83 height 24
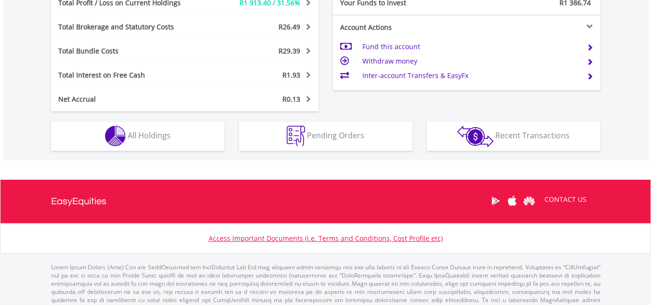
scroll to position [92, 183]
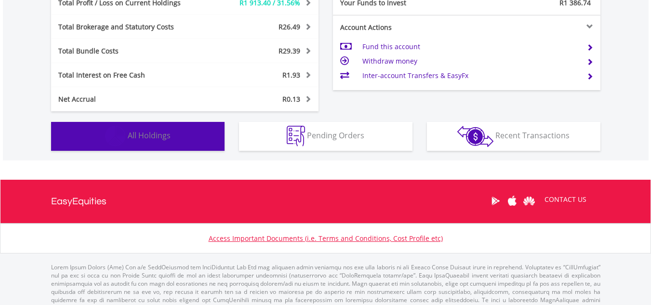
click at [187, 140] on button "Holdings All Holdings" at bounding box center [137, 136] width 173 height 29
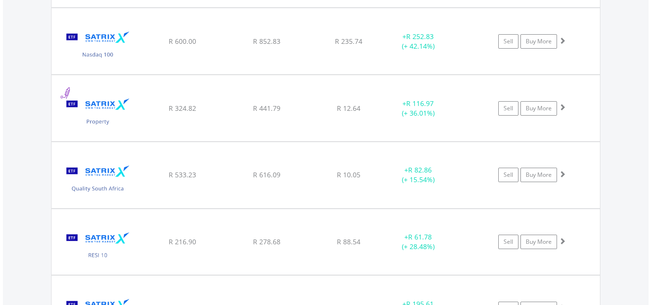
scroll to position [1375, 0]
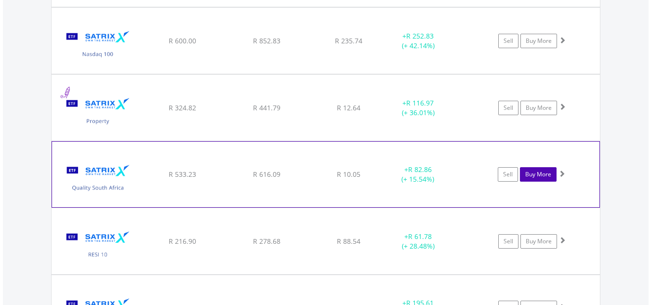
click at [541, 180] on link "Buy More" at bounding box center [538, 174] width 37 height 14
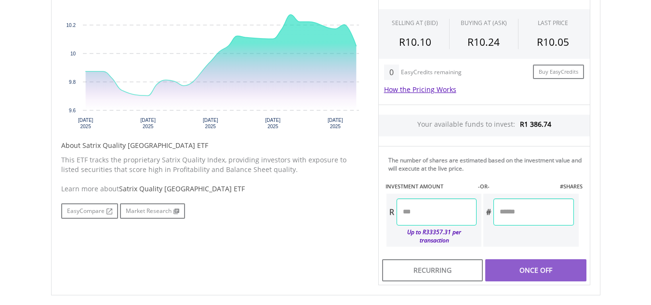
scroll to position [360, 0]
click at [458, 203] on input "number" at bounding box center [436, 211] width 80 height 27
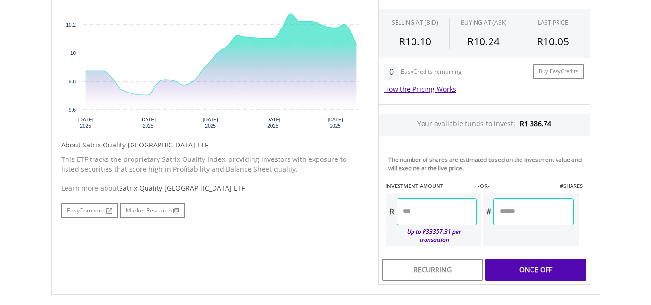
type input "**"
type input "*****"
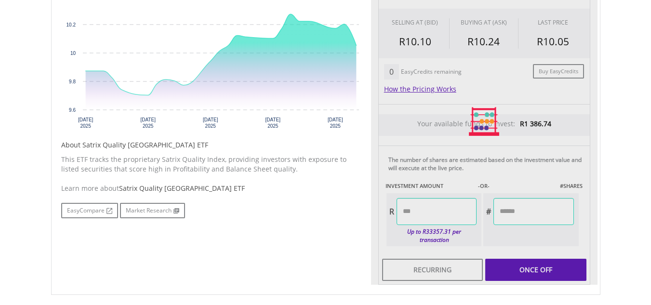
click at [494, 237] on div "Last Updated Price: 15-min. Delay* Price Update Cost: 2 Credits Request A Price…" at bounding box center [484, 122] width 226 height 327
type input "******"
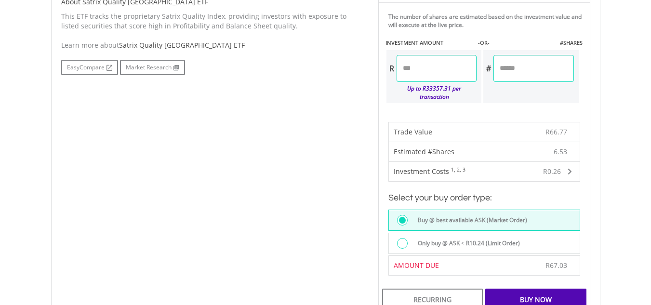
scroll to position [505, 0]
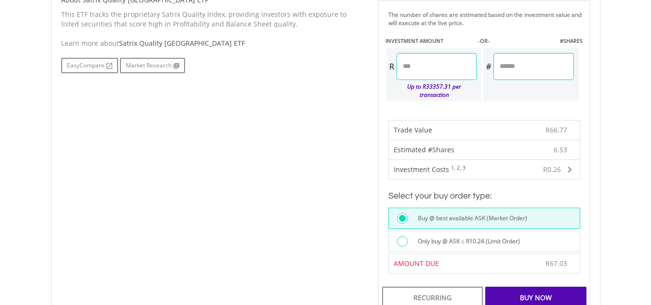
click at [555, 287] on div "Buy Now" at bounding box center [535, 298] width 101 height 22
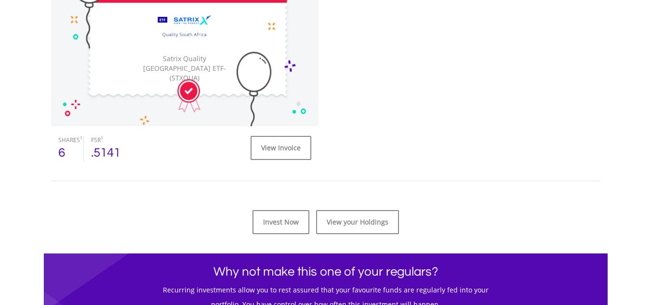
scroll to position [343, 0]
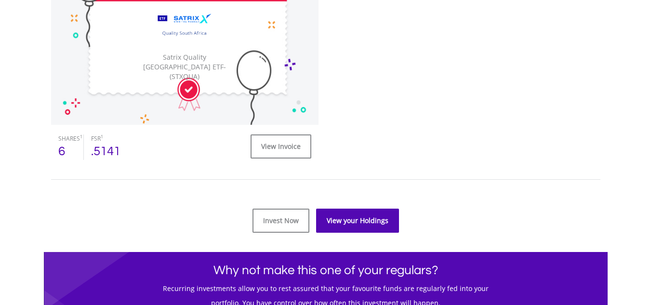
click at [362, 222] on link "View your Holdings" at bounding box center [357, 221] width 83 height 24
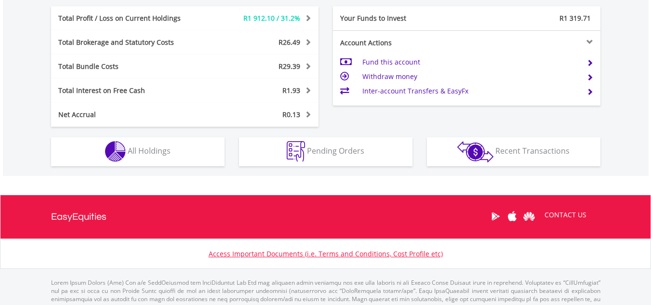
scroll to position [520, 0]
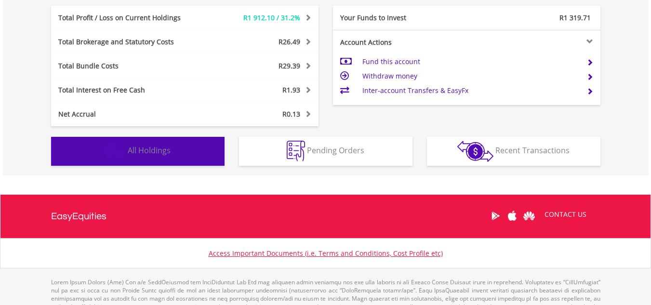
click at [167, 152] on span "All Holdings" at bounding box center [149, 150] width 43 height 11
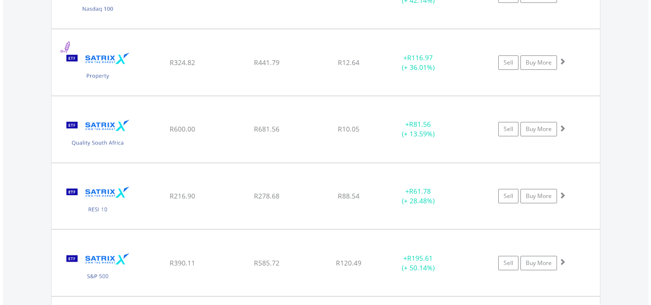
scroll to position [1423, 0]
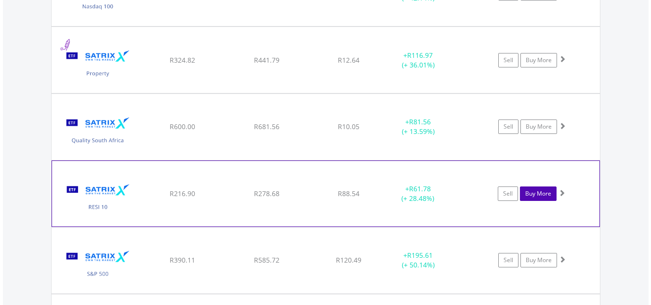
click at [532, 193] on link "Buy More" at bounding box center [538, 193] width 37 height 14
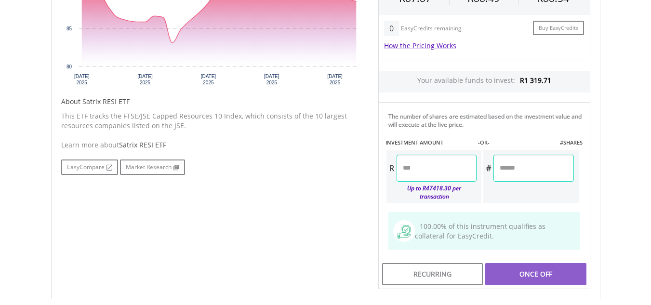
scroll to position [404, 0]
click at [449, 168] on input "number" at bounding box center [436, 167] width 80 height 27
type input "***"
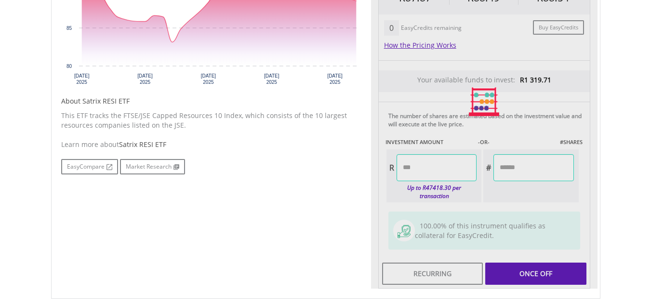
click at [497, 187] on div "Last Updated Price: 15-min. Delay* Price Update Cost: 2 Credits Request A Price…" at bounding box center [484, 102] width 226 height 374
type input "******"
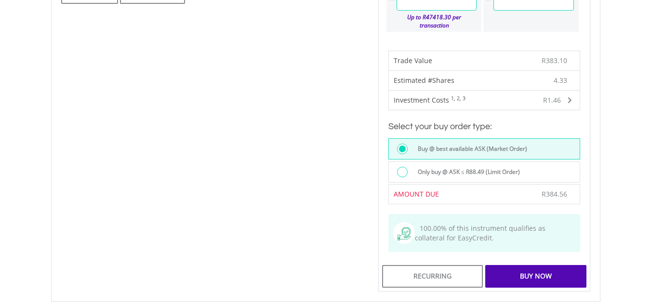
scroll to position [575, 0]
click at [550, 266] on div "Buy Now" at bounding box center [535, 275] width 101 height 22
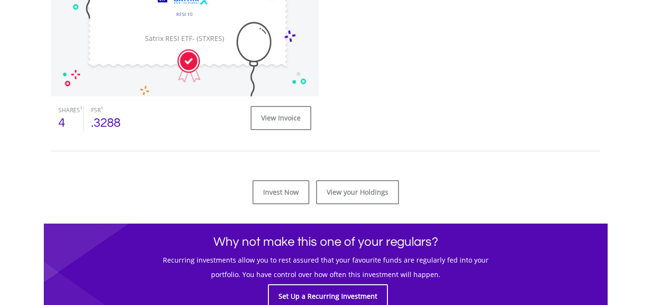
scroll to position [372, 0]
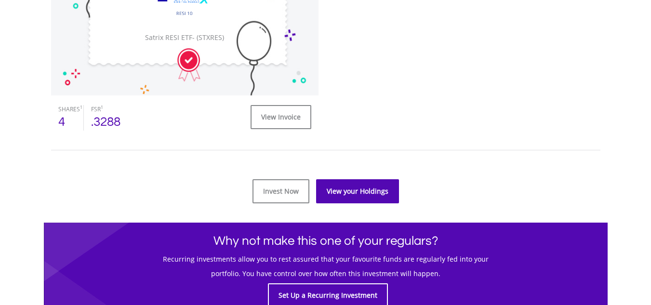
click at [361, 197] on link "View your Holdings" at bounding box center [357, 191] width 83 height 24
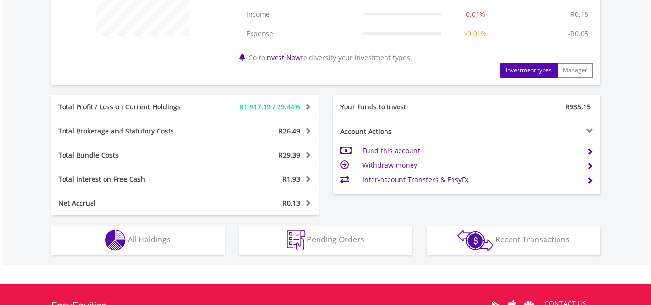
scroll to position [431, 0]
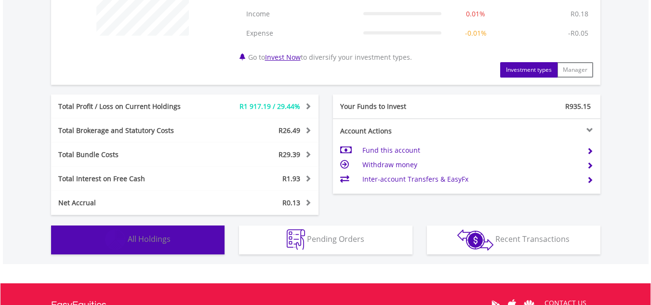
click at [174, 241] on button "Holdings All Holdings" at bounding box center [137, 239] width 173 height 29
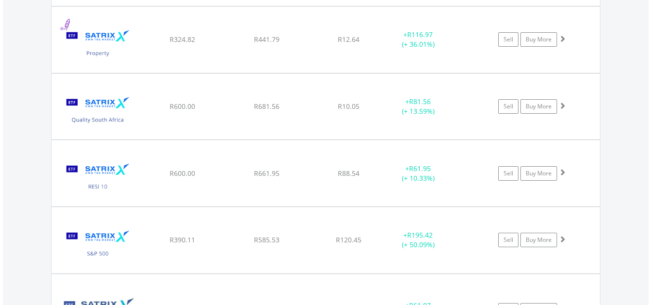
scroll to position [1443, 0]
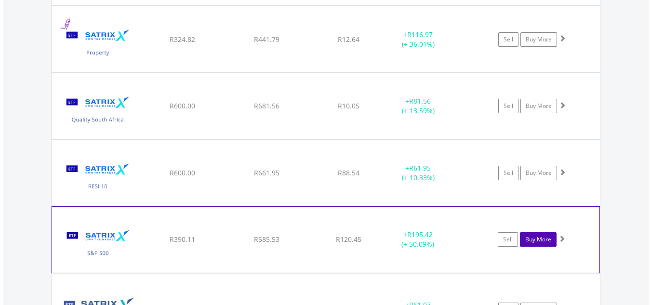
click at [549, 238] on link "Buy More" at bounding box center [538, 239] width 37 height 14
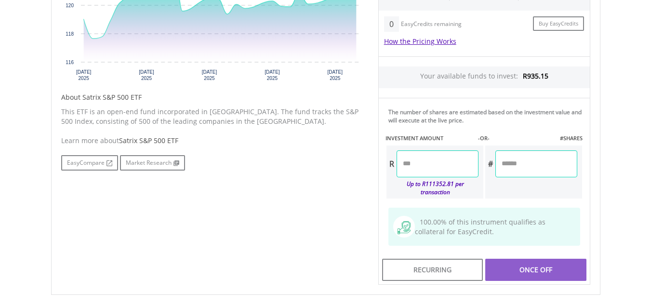
scroll to position [408, 0]
click at [462, 173] on input "number" at bounding box center [437, 163] width 82 height 27
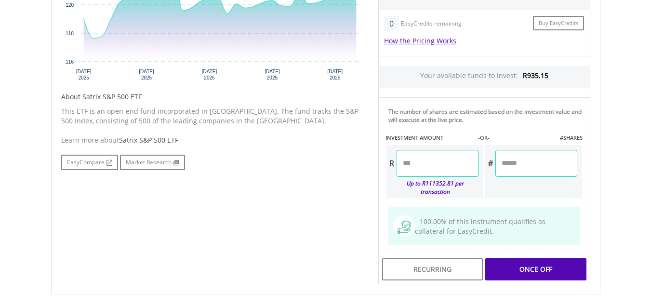
type input "***"
type input "******"
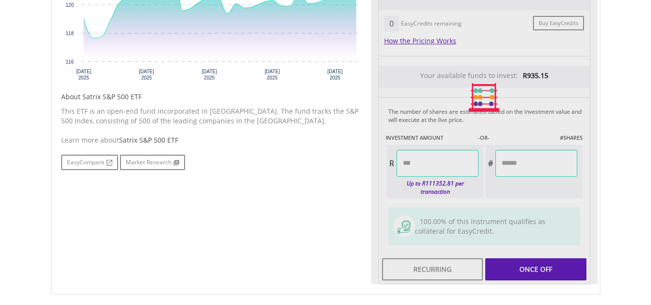
click at [500, 183] on div "Last Updated Price: 15-min. Delay* Price Update Cost: 2 Credits Request A Price…" at bounding box center [484, 97] width 226 height 374
type input "******"
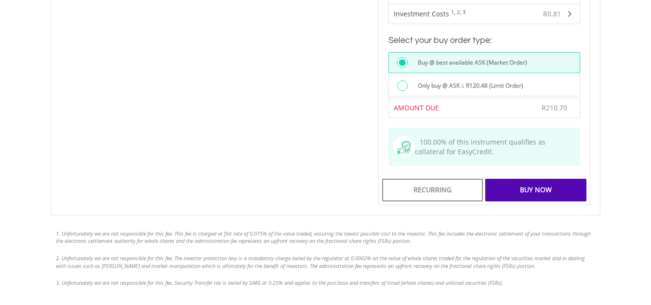
scroll to position [661, 0]
click at [536, 180] on div "Buy Now" at bounding box center [535, 189] width 101 height 22
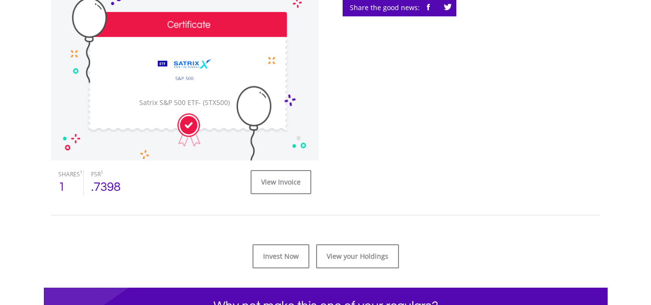
scroll to position [308, 0]
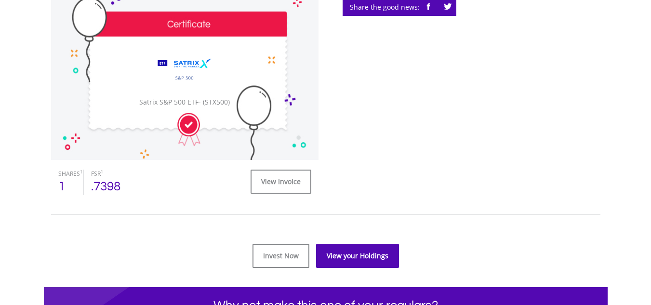
click at [369, 258] on link "View your Holdings" at bounding box center [357, 256] width 83 height 24
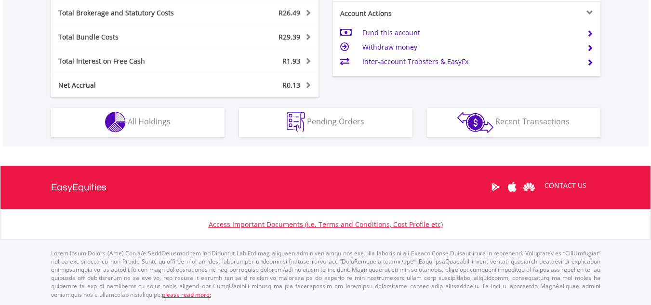
scroll to position [92, 183]
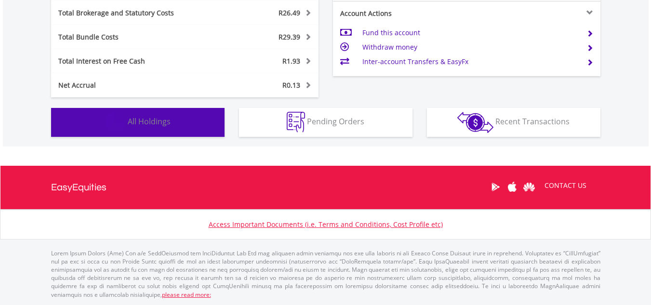
click at [165, 121] on span "All Holdings" at bounding box center [149, 121] width 43 height 11
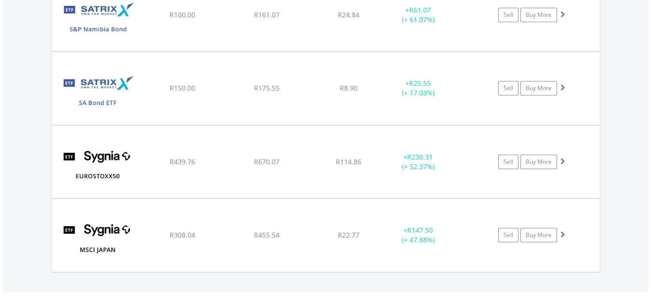
scroll to position [1739, 0]
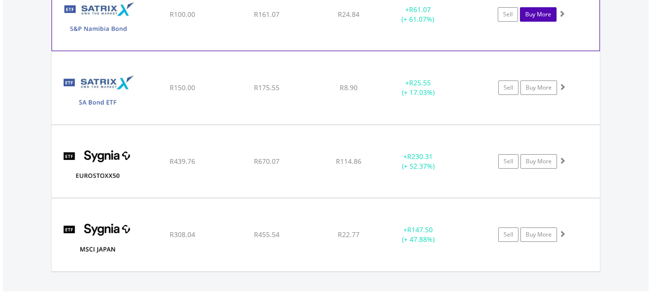
click at [538, 19] on link "Buy More" at bounding box center [538, 14] width 37 height 14
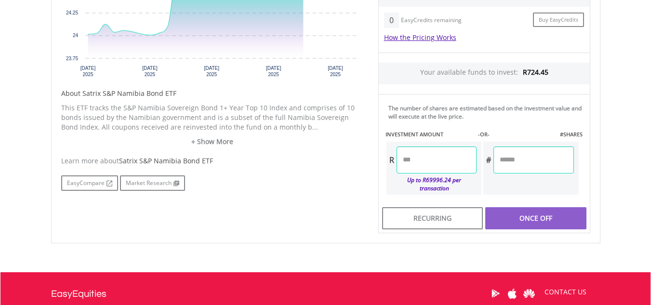
scroll to position [500, 0]
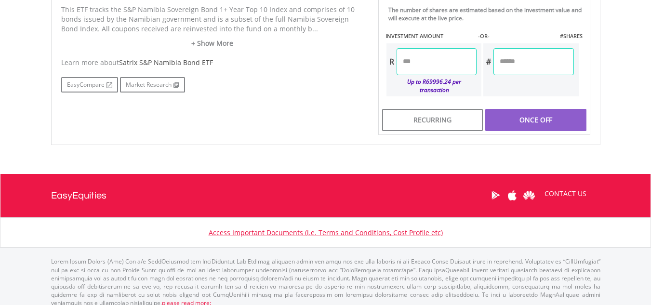
click at [441, 53] on input "number" at bounding box center [436, 61] width 80 height 27
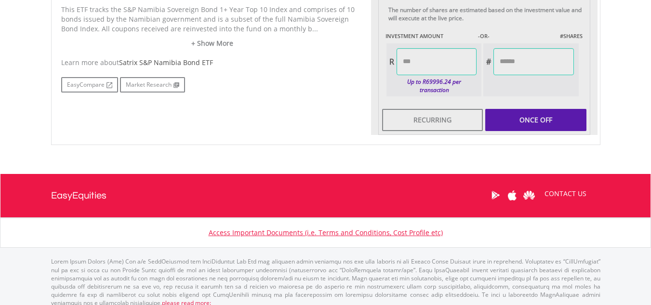
type input "******"
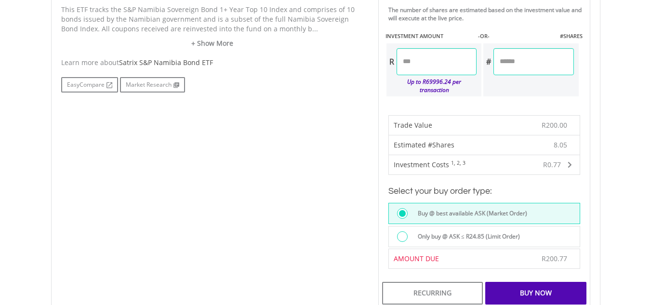
click at [541, 288] on div "Buy Now" at bounding box center [535, 293] width 101 height 22
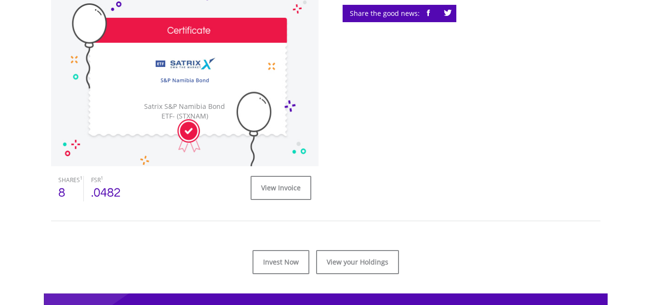
scroll to position [302, 0]
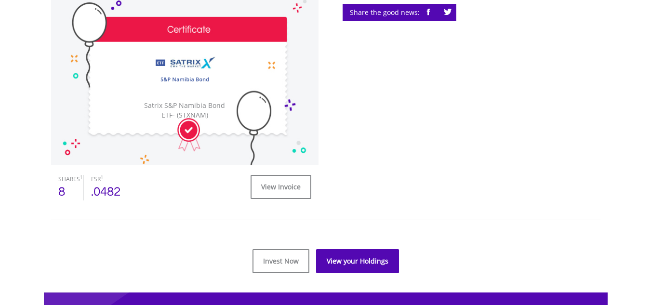
click at [386, 266] on link "View your Holdings" at bounding box center [357, 261] width 83 height 24
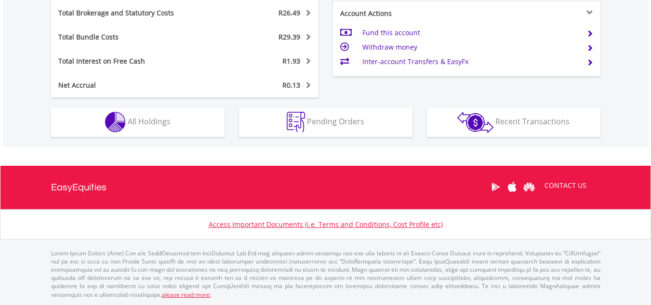
scroll to position [92, 183]
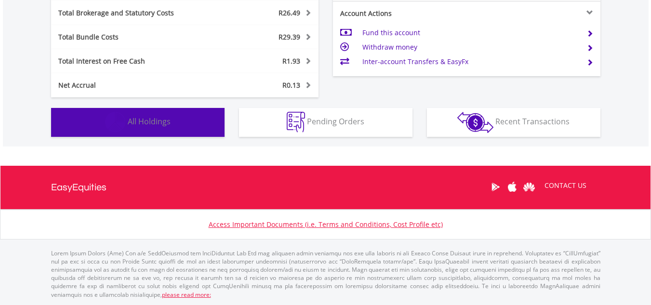
click at [153, 121] on span "All Holdings" at bounding box center [149, 121] width 43 height 11
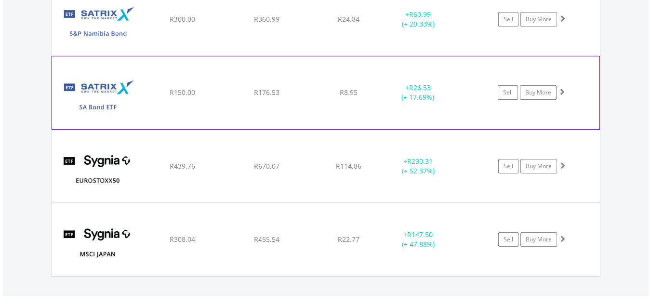
scroll to position [1733, 0]
click at [539, 93] on link "Buy More" at bounding box center [538, 93] width 37 height 14
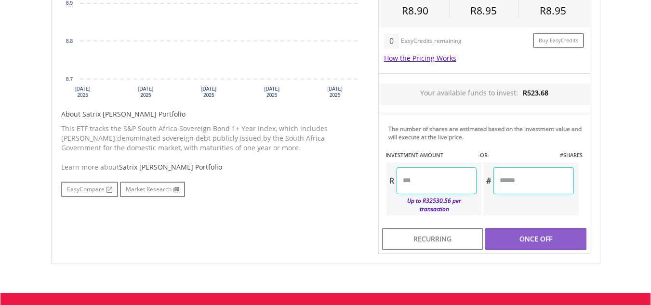
scroll to position [510, 0]
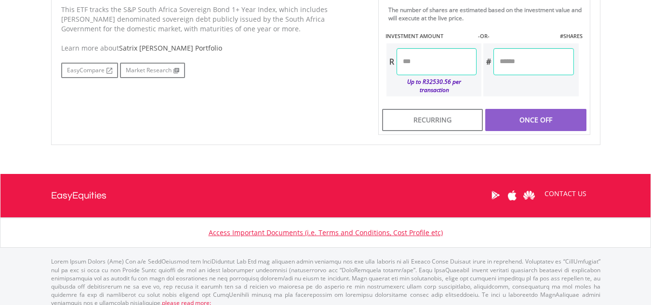
click at [457, 60] on input "number" at bounding box center [436, 61] width 80 height 27
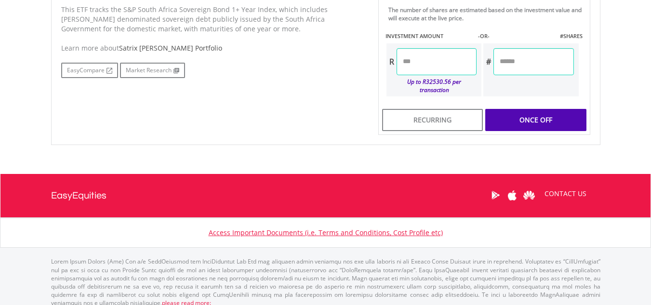
type input "******"
type input "*******"
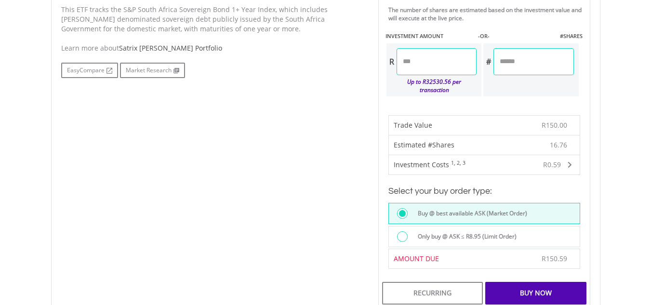
click at [537, 282] on div "Buy Now" at bounding box center [535, 293] width 101 height 22
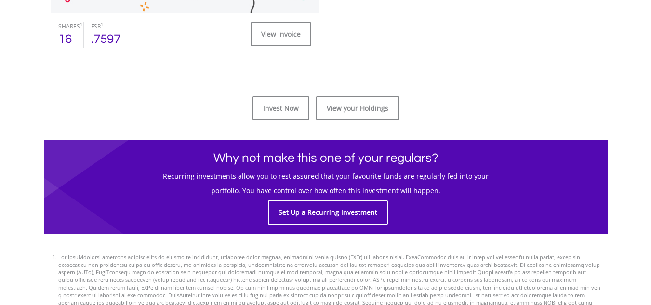
scroll to position [457, 0]
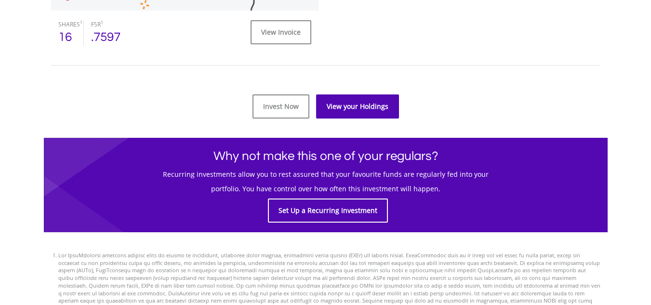
click at [358, 112] on link "View your Holdings" at bounding box center [357, 106] width 83 height 24
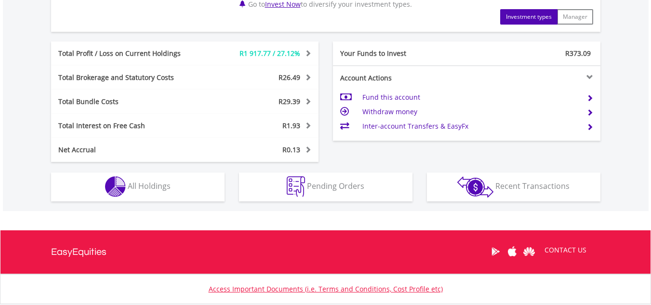
scroll to position [549, 0]
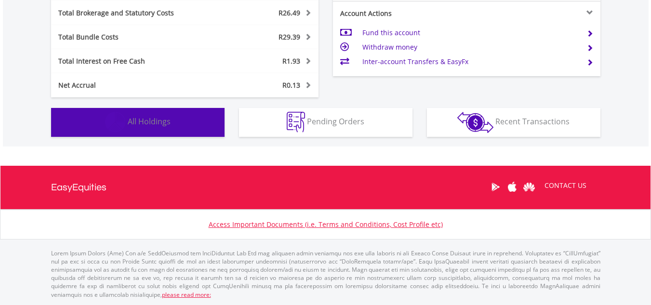
click at [152, 115] on button "Holdings All Holdings" at bounding box center [137, 122] width 173 height 29
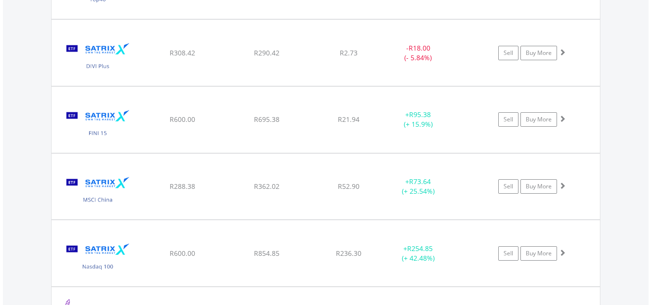
scroll to position [1164, 0]
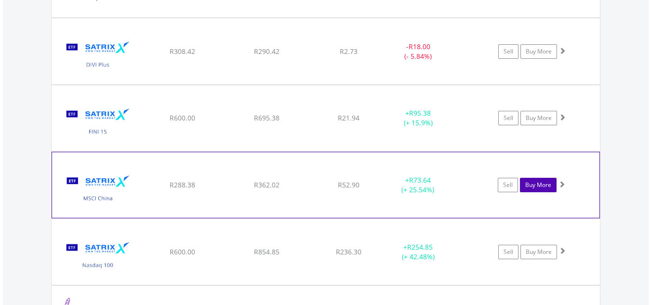
click at [536, 185] on link "Buy More" at bounding box center [538, 185] width 37 height 14
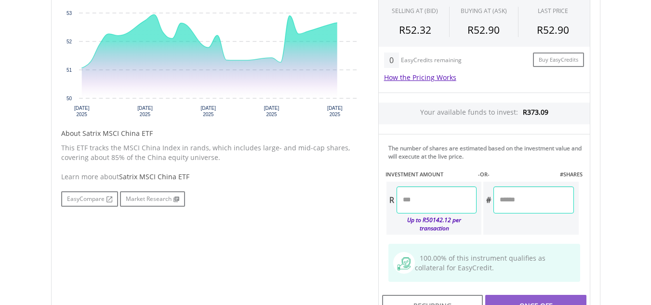
scroll to position [372, 0]
click at [444, 194] on input "number" at bounding box center [436, 199] width 80 height 27
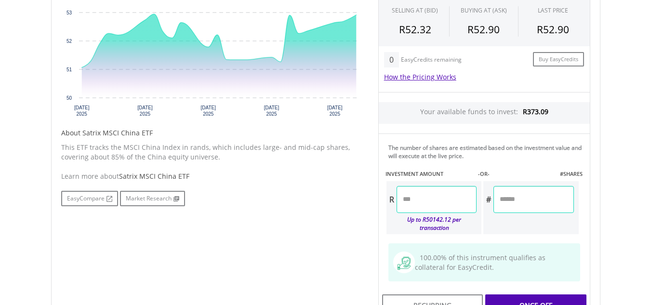
type input "***"
type input "******"
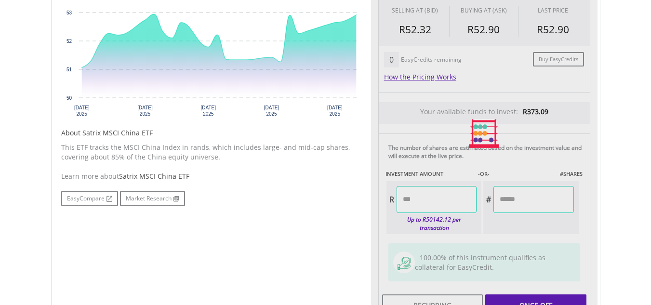
click at [508, 230] on div "Last Updated Price: 15-min. Delay* Price Update Cost: 1 Credits Request A Price…" at bounding box center [484, 134] width 226 height 374
type input "******"
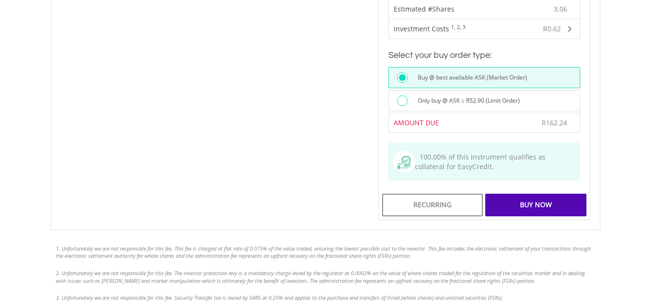
scroll to position [647, 0]
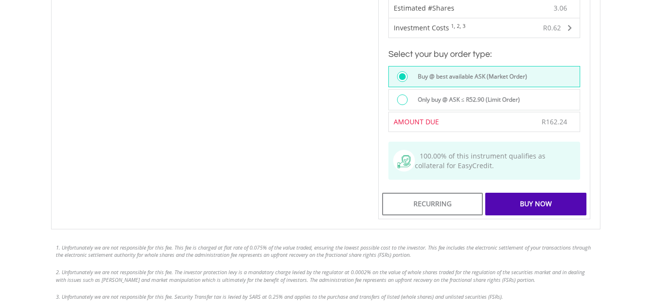
click at [545, 199] on div "Buy Now" at bounding box center [535, 204] width 101 height 22
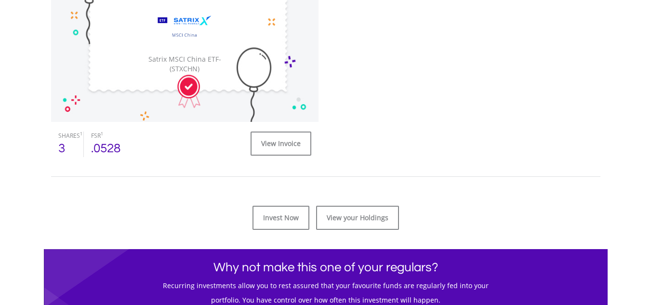
scroll to position [354, 0]
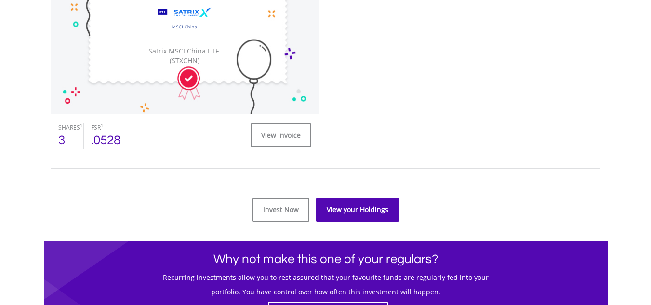
click at [376, 203] on link "View your Holdings" at bounding box center [357, 209] width 83 height 24
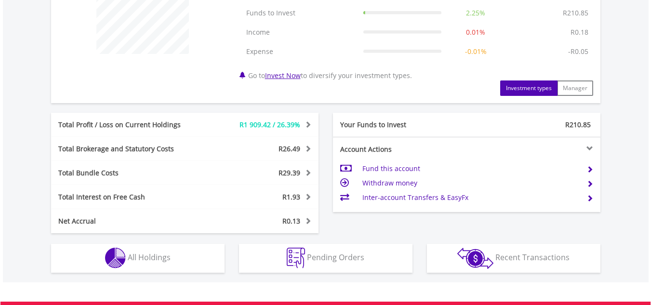
scroll to position [429, 0]
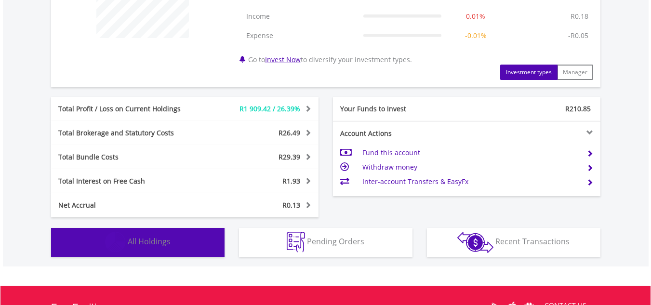
click at [138, 246] on span "All Holdings" at bounding box center [149, 241] width 43 height 11
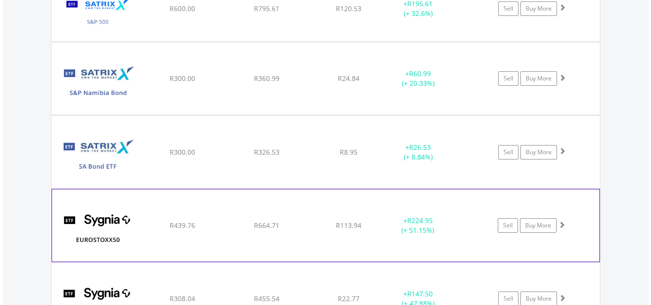
scroll to position [1675, 0]
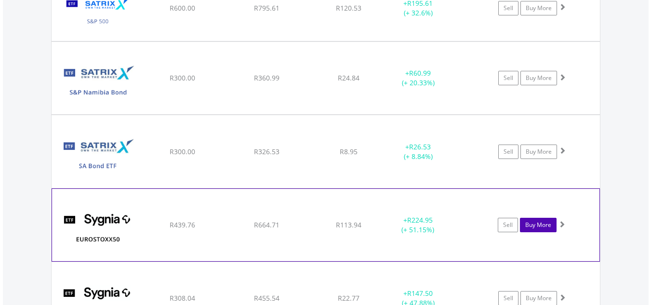
click at [539, 223] on link "Buy More" at bounding box center [538, 225] width 37 height 14
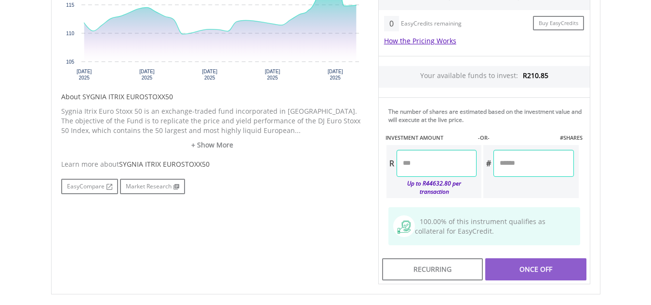
scroll to position [399, 0]
click at [454, 158] on input "number" at bounding box center [436, 162] width 80 height 27
type input "**"
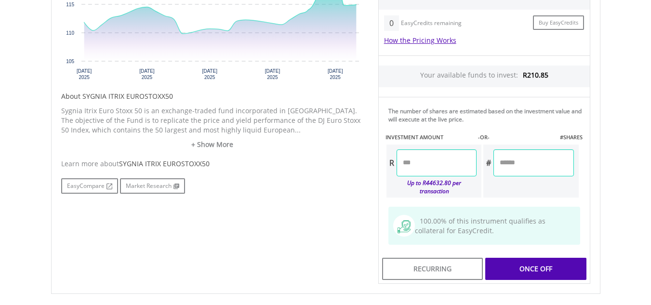
type input "*****"
type input "******"
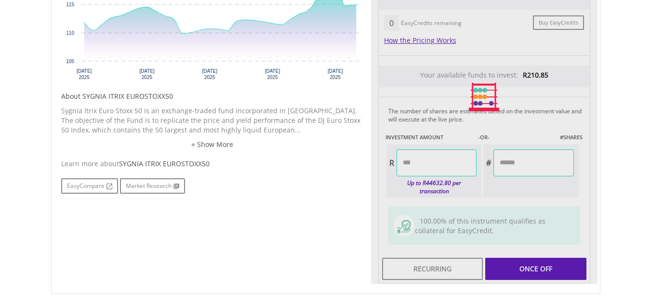
click at [497, 184] on div "Last Updated Price: 15-min. Delay* Price Update Cost: 2 Credits Request A Price…" at bounding box center [484, 97] width 226 height 374
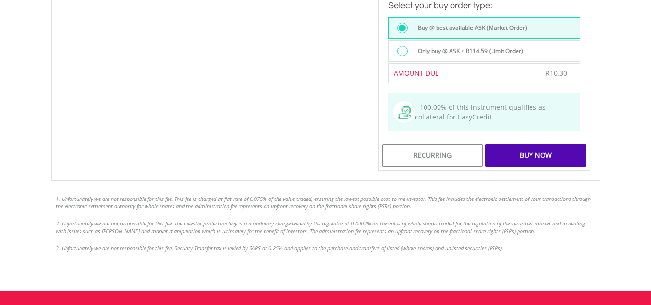
scroll to position [686, 0]
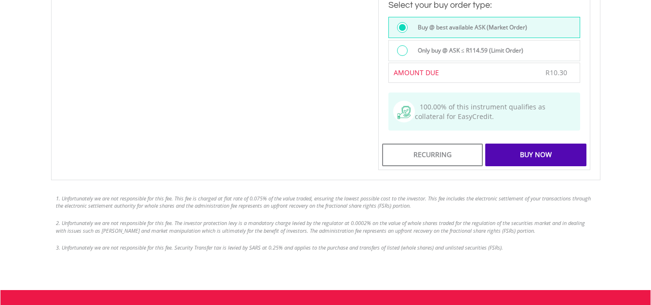
click at [543, 152] on div "Buy Now" at bounding box center [535, 155] width 101 height 22
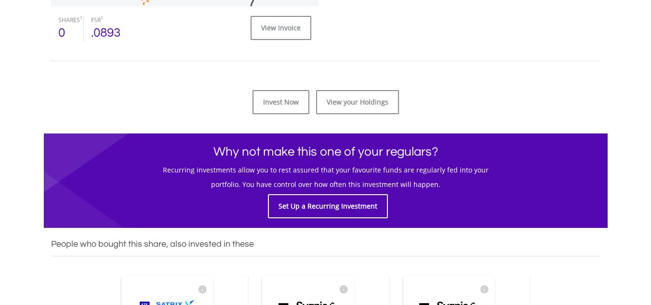
scroll to position [480, 0]
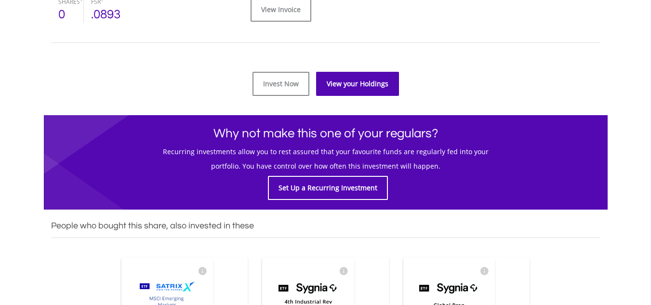
click at [365, 81] on link "View your Holdings" at bounding box center [357, 84] width 83 height 24
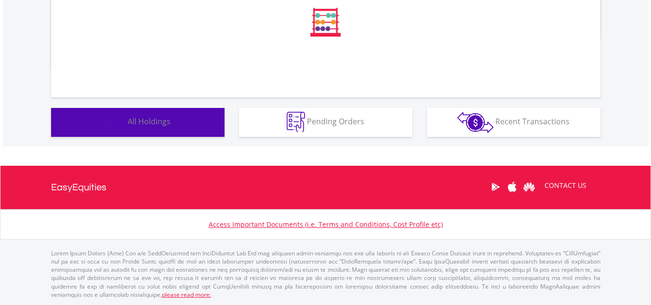
scroll to position [549, 0]
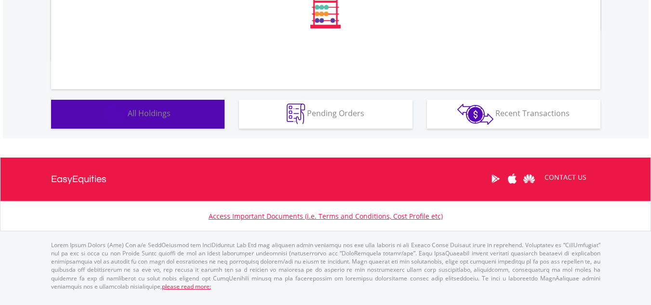
click at [174, 116] on button "Holdings All Holdings" at bounding box center [137, 114] width 173 height 29
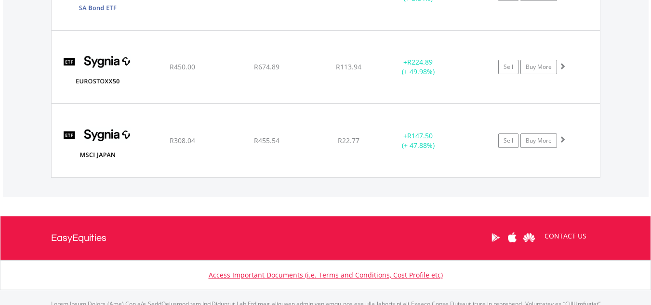
scroll to position [1883, 0]
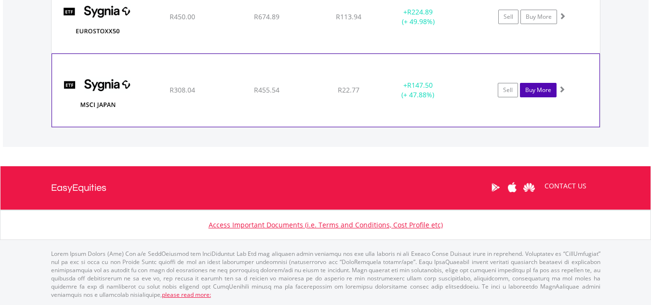
click at [539, 91] on link "Buy More" at bounding box center [538, 90] width 37 height 14
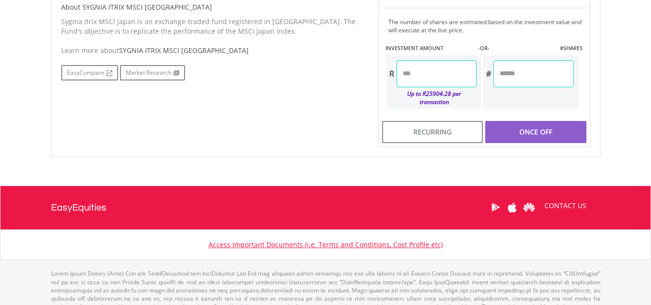
scroll to position [500, 0]
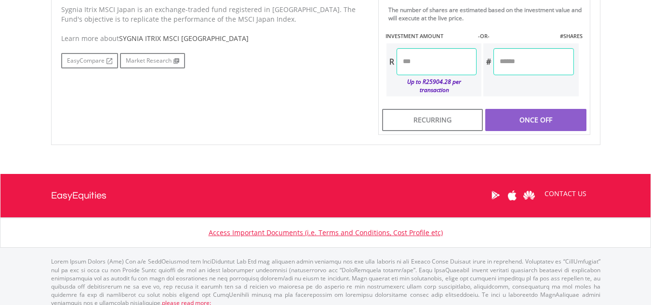
click at [463, 66] on input "number" at bounding box center [436, 61] width 80 height 27
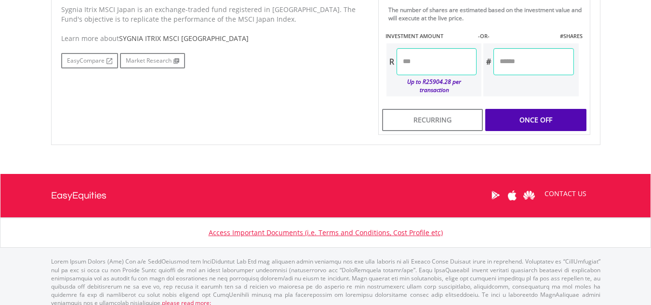
type input "***"
type input "******"
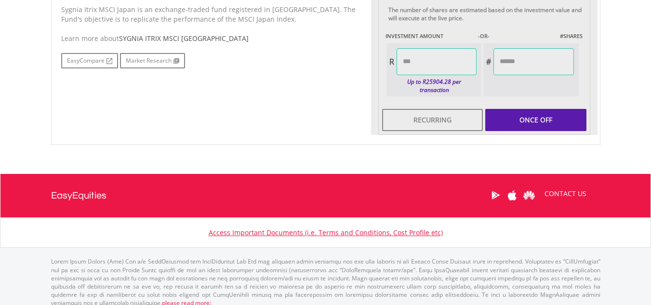
type input "******"
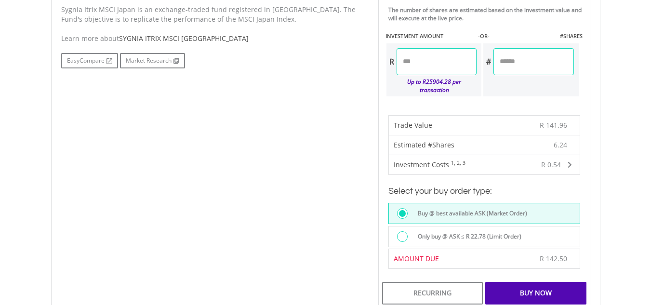
click at [551, 282] on div "Buy Now" at bounding box center [535, 293] width 101 height 22
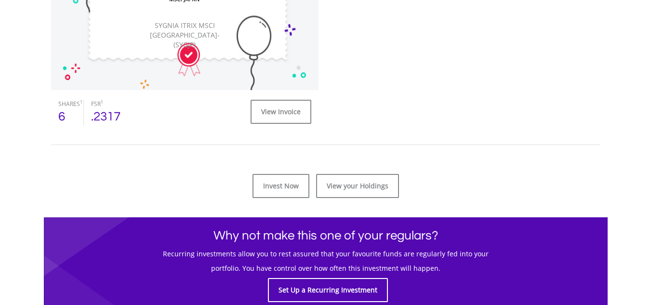
scroll to position [393, 0]
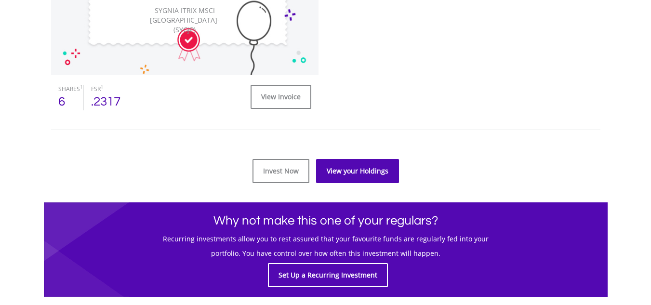
click at [356, 177] on link "View your Holdings" at bounding box center [357, 171] width 83 height 24
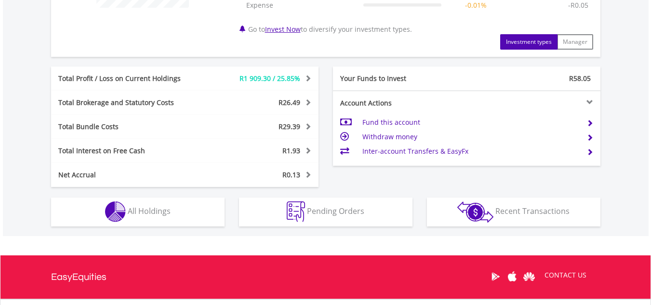
scroll to position [466, 0]
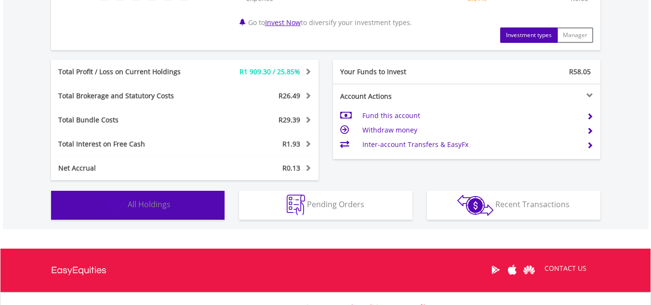
click at [178, 208] on button "Holdings All Holdings" at bounding box center [137, 205] width 173 height 29
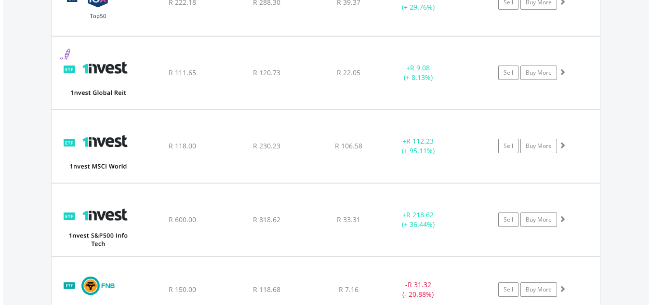
scroll to position [793, 0]
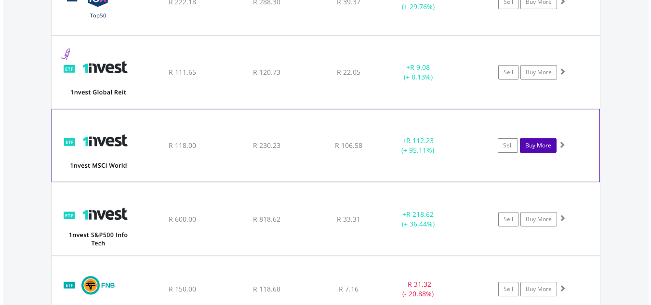
click at [542, 149] on link "Buy More" at bounding box center [538, 145] width 37 height 14
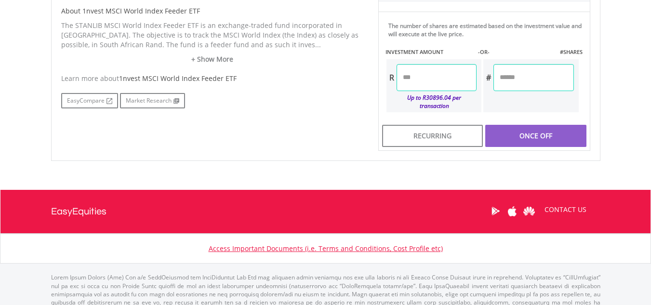
scroll to position [485, 0]
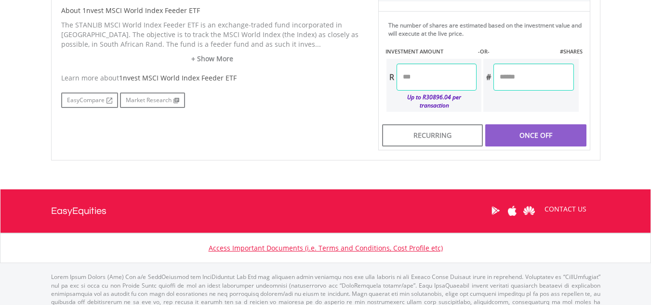
click at [453, 84] on input "number" at bounding box center [436, 77] width 80 height 27
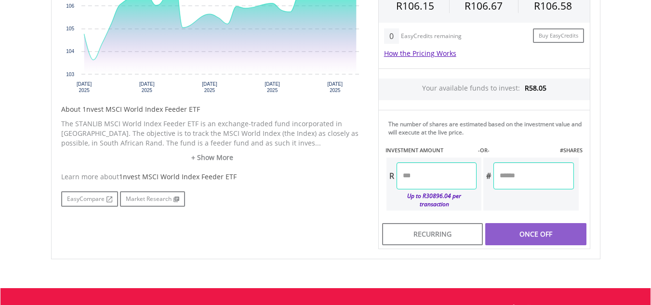
scroll to position [386, 0]
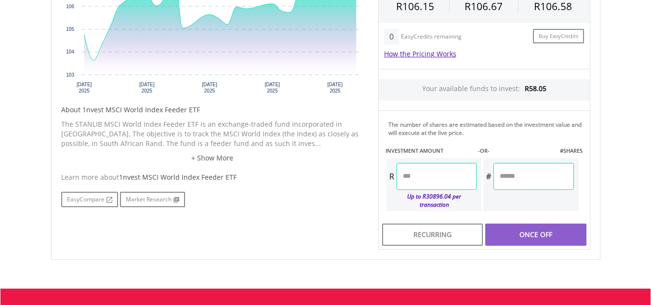
click at [442, 174] on input "number" at bounding box center [436, 176] width 80 height 27
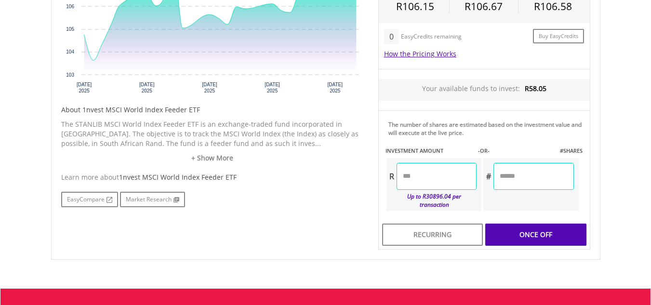
type input "*****"
type input "******"
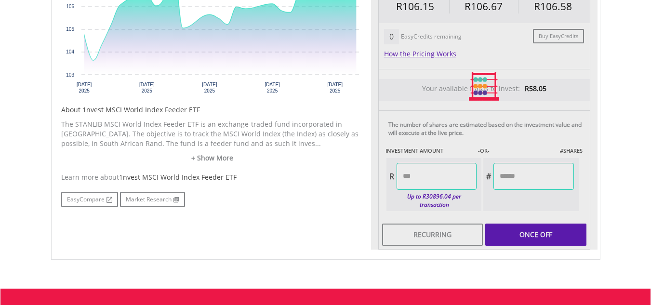
click at [506, 199] on div "Last Updated Price: 15-min. Delay* Price Update Cost: 2 Credits Request A Price…" at bounding box center [484, 86] width 226 height 327
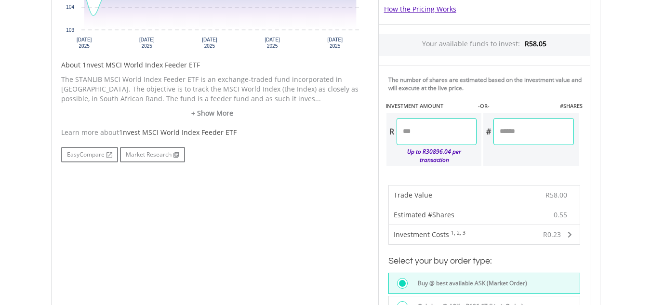
scroll to position [428, 0]
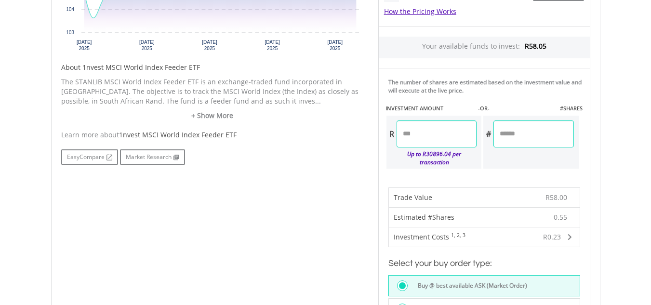
click at [411, 134] on input "*****" at bounding box center [436, 133] width 80 height 27
type input "*****"
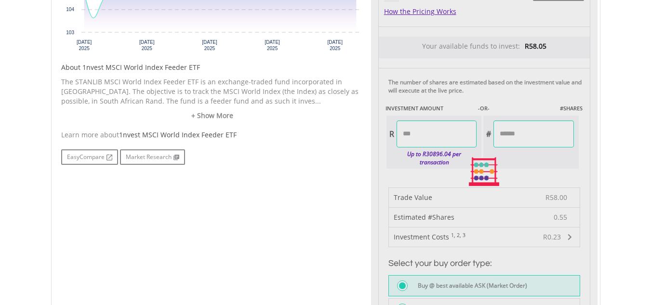
type input "******"
click at [511, 149] on div "Last Updated Price: 15-min. Delay* Price Update Cost: 2 Credits Request A Price…" at bounding box center [484, 172] width 226 height 582
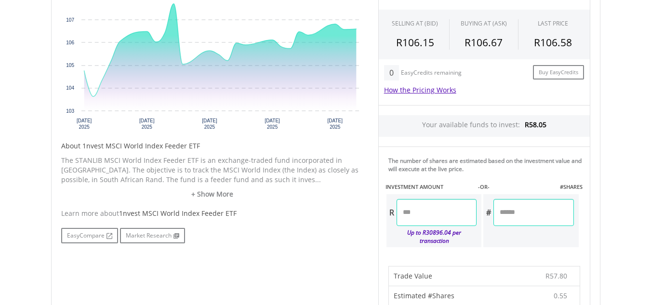
scroll to position [349, 0]
click at [429, 210] on input "*****" at bounding box center [436, 212] width 80 height 27
type input "*****"
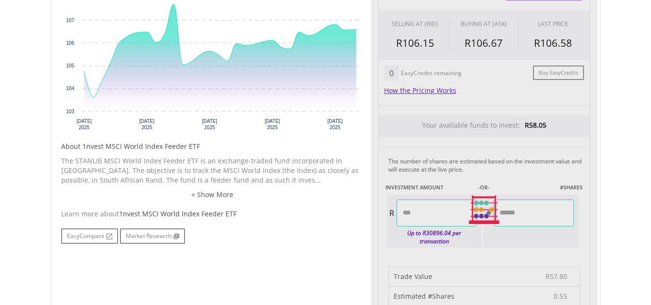
type input "*****"
click at [536, 173] on div "Last Updated Price: 15-min. Delay* Price Update Cost: 2 Credits Request A Price…" at bounding box center [484, 209] width 226 height 499
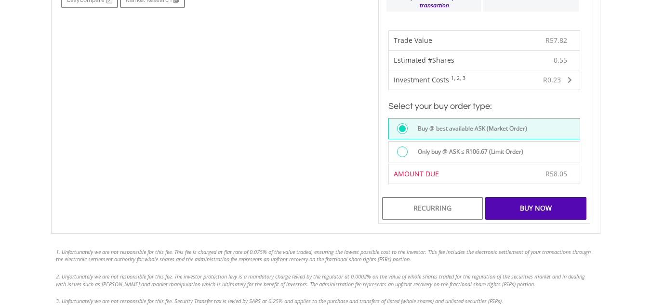
scroll to position [586, 0]
click at [555, 199] on div "Buy Now" at bounding box center [535, 207] width 101 height 22
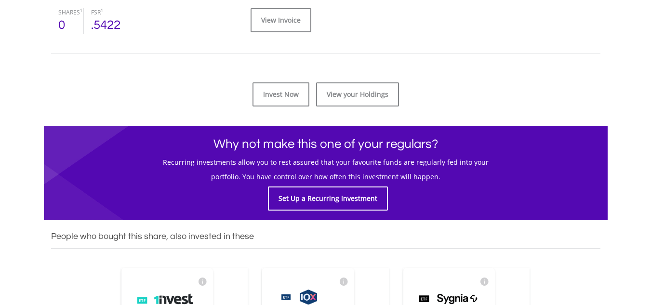
scroll to position [476, 0]
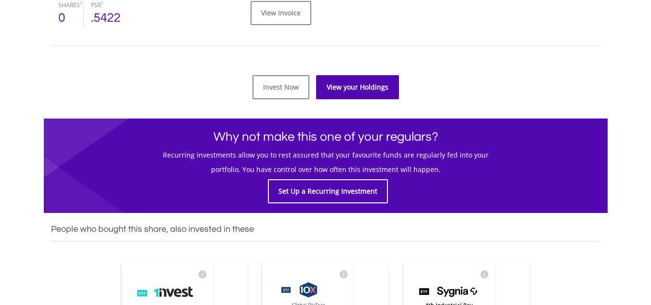
click at [364, 89] on link "View your Holdings" at bounding box center [357, 87] width 83 height 24
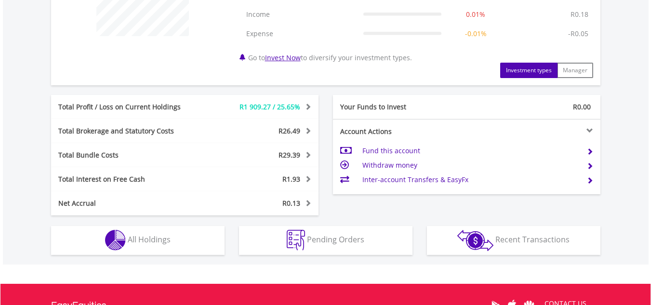
scroll to position [432, 0]
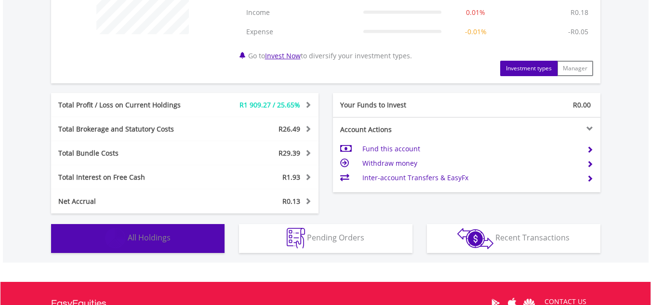
click at [169, 230] on button "Holdings All Holdings" at bounding box center [137, 238] width 173 height 29
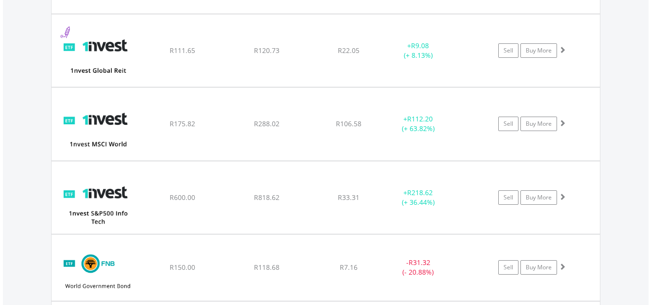
scroll to position [815, 0]
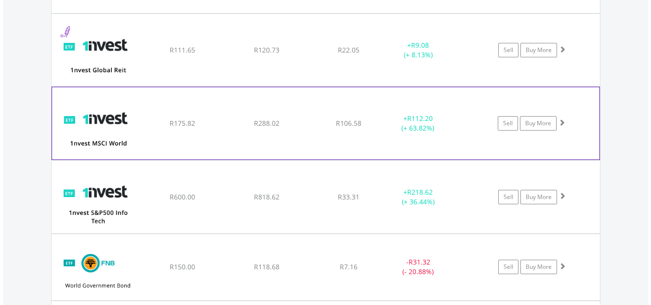
click at [563, 123] on span at bounding box center [561, 122] width 7 height 7
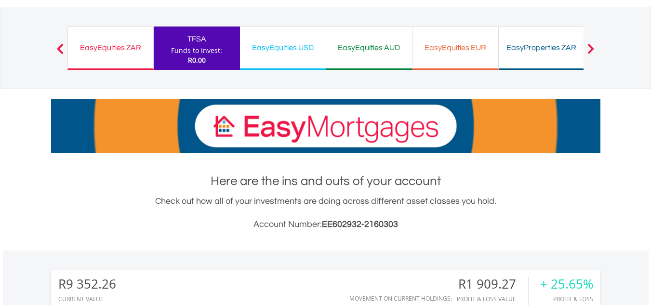
scroll to position [0, 0]
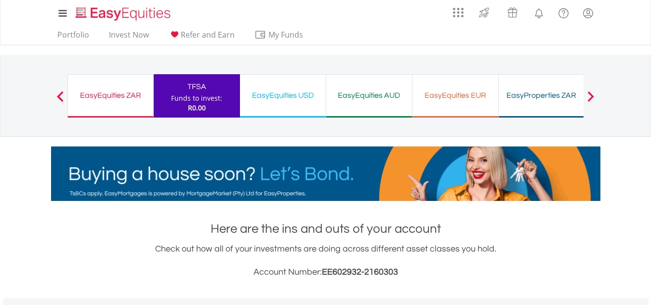
click at [94, 85] on div "EasyEquities ZAR Funds to invest: R0.00" at bounding box center [110, 95] width 86 height 43
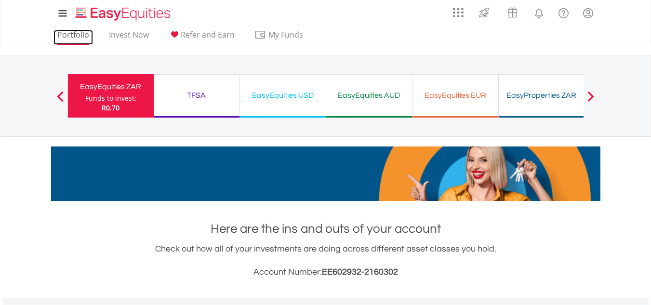
click at [81, 31] on link "Portfolio" at bounding box center [72, 37] width 39 height 15
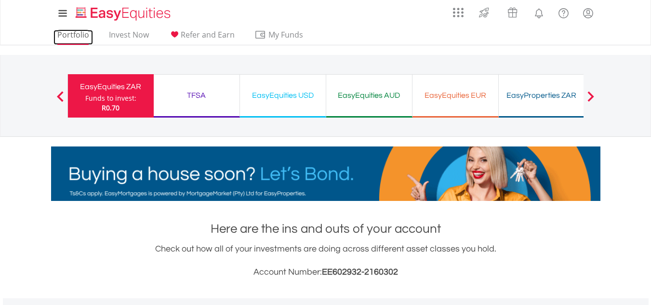
scroll to position [92, 183]
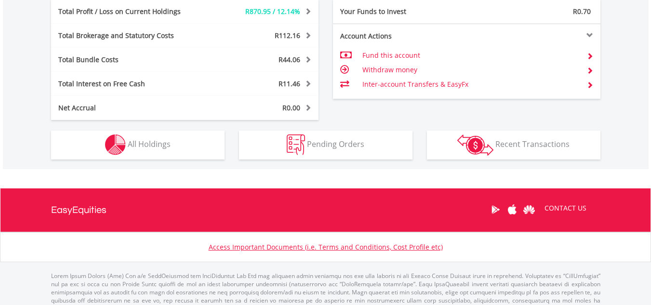
scroll to position [92, 183]
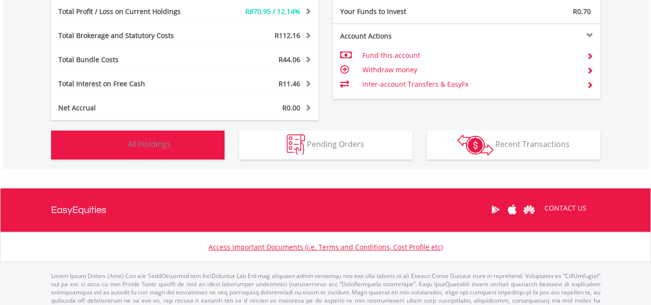
click at [187, 157] on button "Holdings All Holdings" at bounding box center [137, 145] width 173 height 29
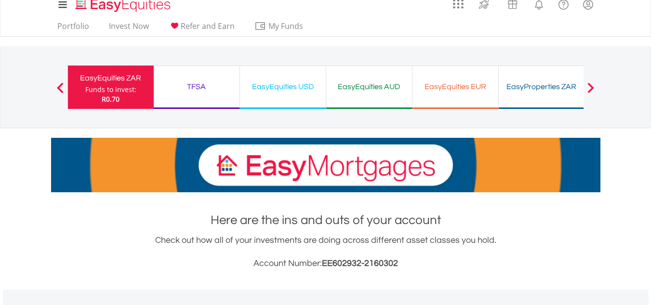
scroll to position [0, 0]
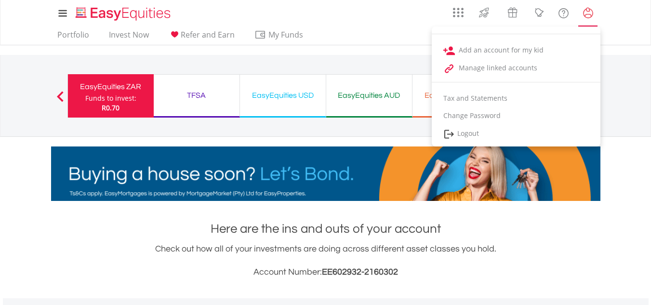
click at [591, 14] on lord-icon "My Profile" at bounding box center [588, 13] width 12 height 12
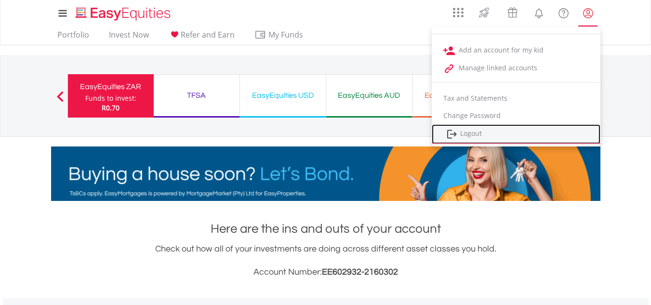
click at [477, 133] on link "Logout" at bounding box center [516, 134] width 169 height 20
